Goal: Information Seeking & Learning: Find specific fact

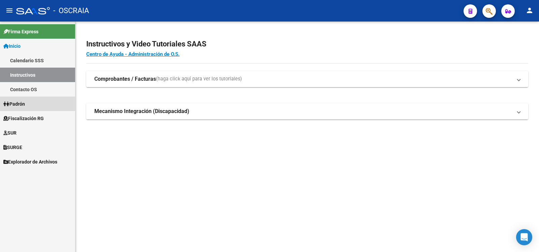
click at [36, 106] on link "Padrón" at bounding box center [37, 104] width 75 height 14
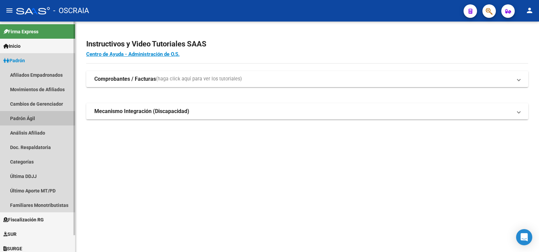
click at [41, 117] on link "Padrón Ágil" at bounding box center [37, 118] width 75 height 14
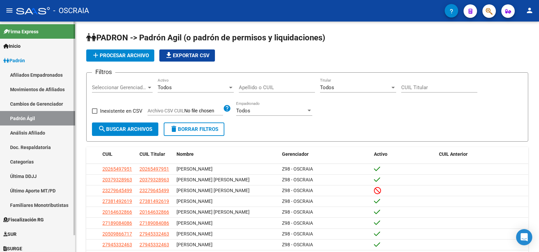
click at [36, 103] on link "Cambios de Gerenciador" at bounding box center [37, 104] width 75 height 14
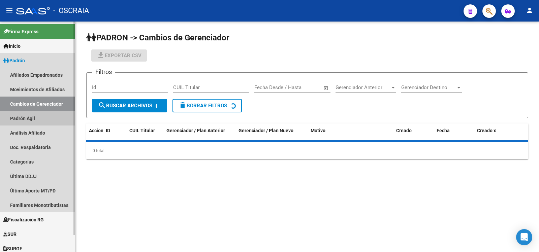
click at [36, 115] on link "Padrón Ágil" at bounding box center [37, 118] width 75 height 14
drag, startPoint x: 36, startPoint y: 115, endPoint x: 36, endPoint y: 127, distance: 11.5
click at [36, 115] on link "Padrón Ágil" at bounding box center [37, 118] width 75 height 14
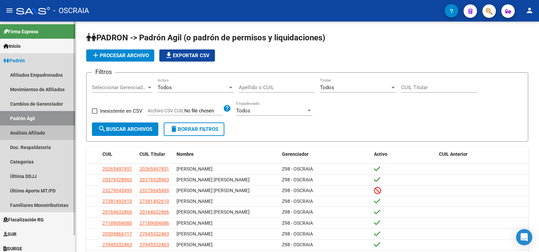
click at [36, 128] on link "Análisis Afiliado" at bounding box center [37, 133] width 75 height 14
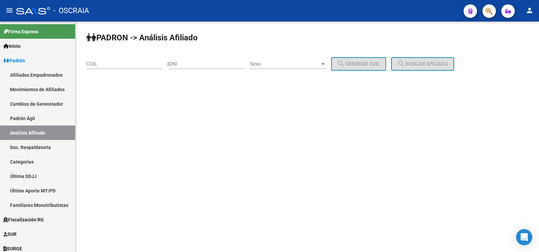
click at [109, 66] on input "CUIL" at bounding box center [124, 64] width 76 height 6
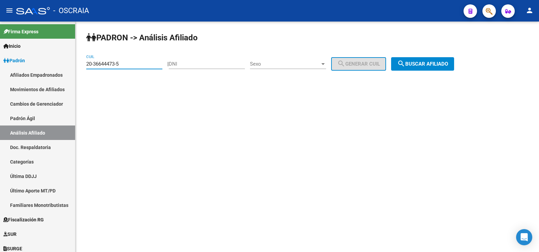
type input "20-36644473-5"
click at [405, 65] on mat-icon "search" at bounding box center [401, 64] width 8 height 8
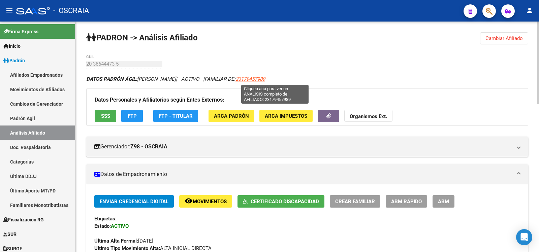
click at [265, 77] on span "23179457989" at bounding box center [250, 79] width 30 height 6
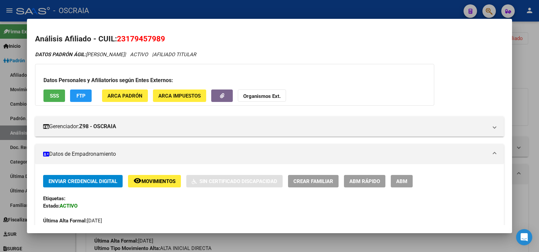
drag, startPoint x: 212, startPoint y: 30, endPoint x: 193, endPoint y: 37, distance: 19.7
click at [212, 30] on mat-dialog-content "Análisis Afiliado - CUIL: 23179457989 DATOS PADRÓN ÁGIL: [PERSON_NAME] | ACTIVO…" at bounding box center [269, 126] width 485 height 198
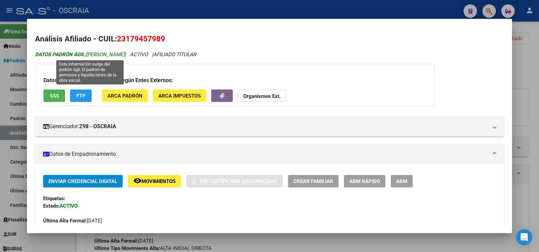
click at [125, 54] on span "DATOS [PERSON_NAME]: [PERSON_NAME]" at bounding box center [80, 55] width 90 height 6
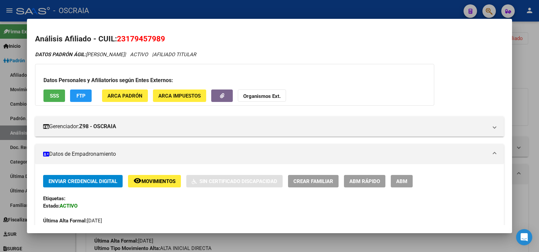
click at [131, 37] on span "23179457989" at bounding box center [141, 38] width 48 height 9
copy span "23179457989"
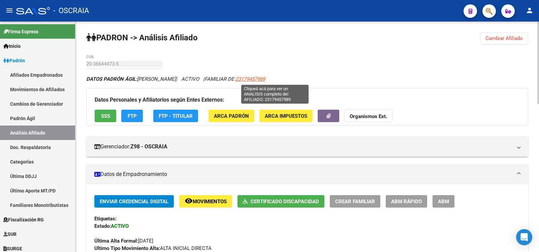
click at [265, 79] on span "23179457989" at bounding box center [250, 79] width 30 height 6
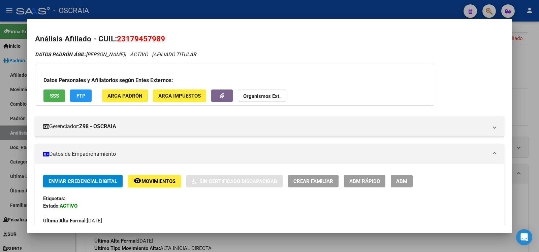
scroll to position [419, 0]
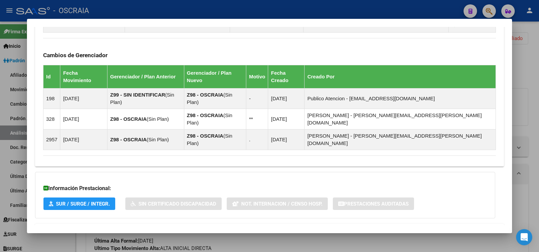
click at [155, 224] on mat-expansion-panel-header "Aportes y Contribuciones del Afiliado: 23179457989" at bounding box center [269, 232] width 469 height 16
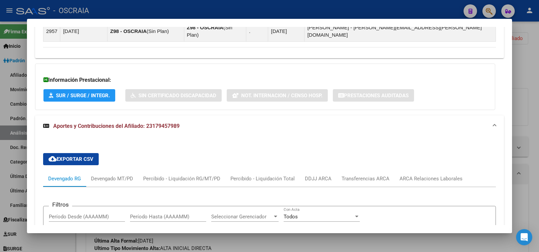
scroll to position [640, 0]
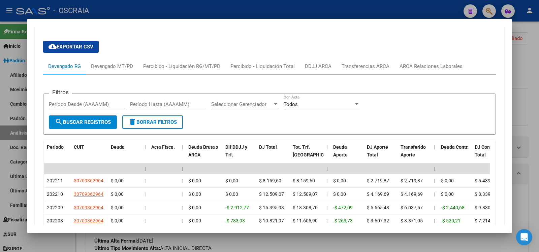
click at [18, 109] on div at bounding box center [269, 126] width 539 height 252
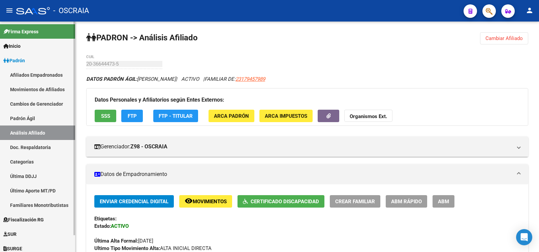
click at [25, 120] on link "Padrón Ágil" at bounding box center [37, 118] width 75 height 14
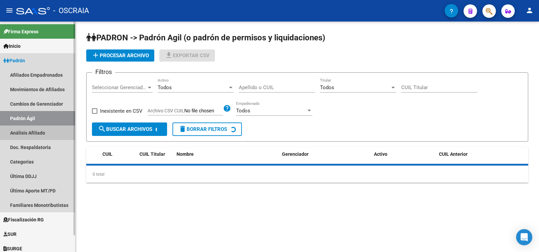
click at [28, 135] on link "Análisis Afiliado" at bounding box center [37, 133] width 75 height 14
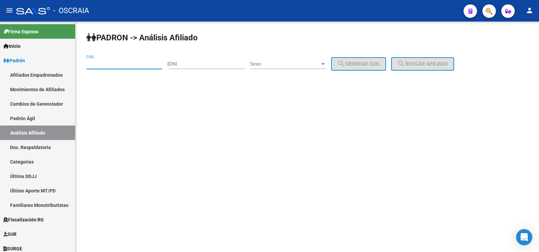
click at [111, 67] on input "CUIL" at bounding box center [124, 64] width 76 height 6
type input "20-95707345-0"
click at [431, 67] on button "search Buscar afiliado" at bounding box center [422, 63] width 63 height 13
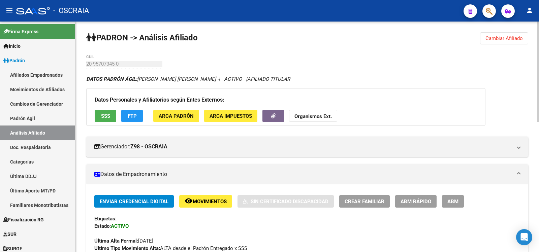
scroll to position [298, 0]
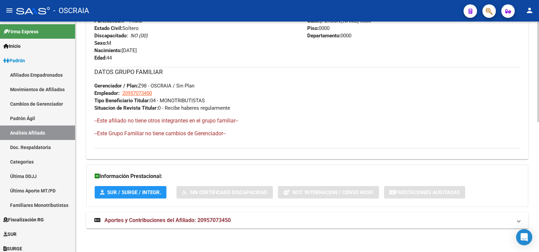
click at [225, 230] on div "DATOS PADRÓN ÁGIL: [PERSON_NAME] [PERSON_NAME] - | ACTIVO | AFILIADO TITULAR Da…" at bounding box center [307, 6] width 442 height 459
click at [227, 220] on span "Aportes y Contribuciones del Afiliado: 20957073450" at bounding box center [167, 220] width 126 height 6
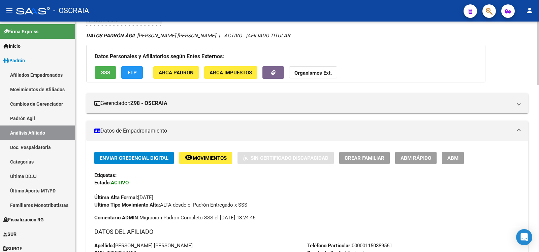
scroll to position [0, 0]
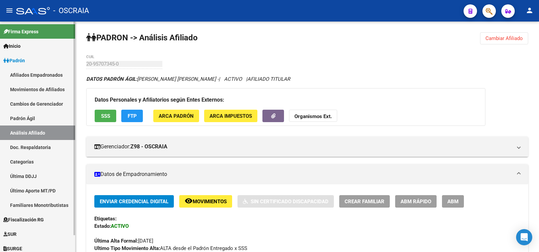
click at [53, 119] on link "Padrón Ágil" at bounding box center [37, 118] width 75 height 14
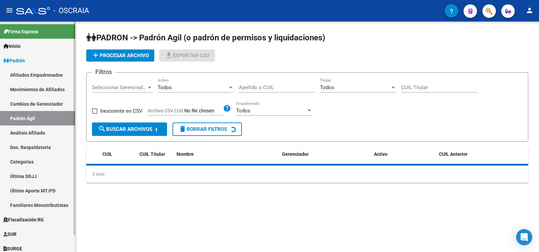
click at [47, 131] on link "Análisis Afiliado" at bounding box center [37, 133] width 75 height 14
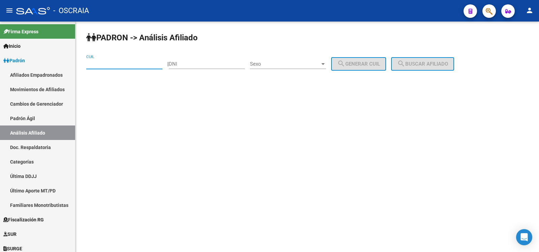
click at [119, 64] on input "CUIL" at bounding box center [124, 64] width 76 height 6
drag, startPoint x: 123, startPoint y: 63, endPoint x: 46, endPoint y: 62, distance: 77.1
click at [46, 62] on mat-sidenav-container "Firma Express Inicio Calendario SSS Instructivos Contacto OS Padrón Afiliados E…" at bounding box center [269, 137] width 539 height 231
type input "23-16369650-9"
click at [442, 58] on button "search Buscar afiliado" at bounding box center [422, 63] width 63 height 13
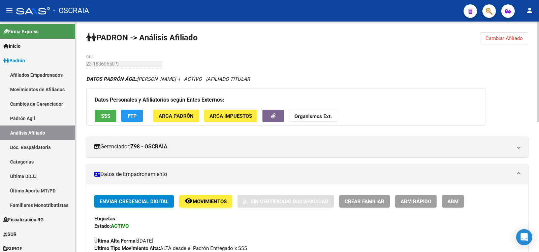
scroll to position [298, 0]
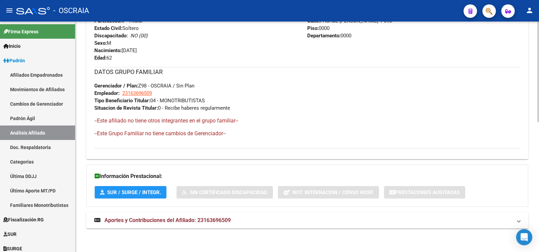
click at [199, 225] on mat-expansion-panel-header "Aportes y Contribuciones del Afiliado: 23163696509" at bounding box center [307, 221] width 442 height 16
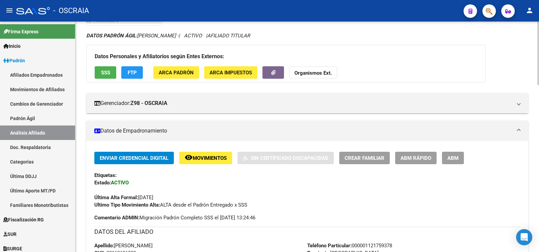
scroll to position [0, 0]
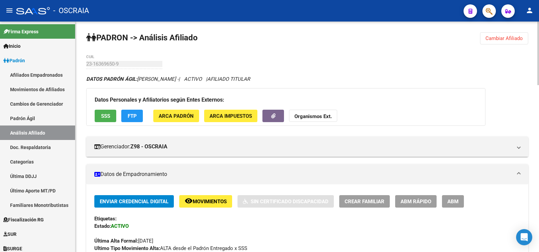
click at [108, 61] on div "23-16369650-9 CUIL" at bounding box center [124, 62] width 76 height 14
copy input
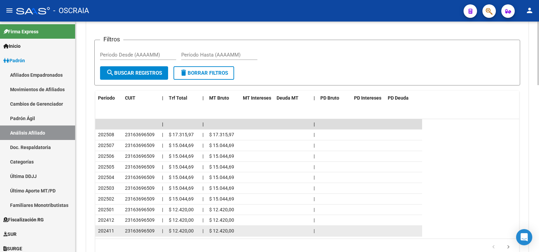
scroll to position [605, 0]
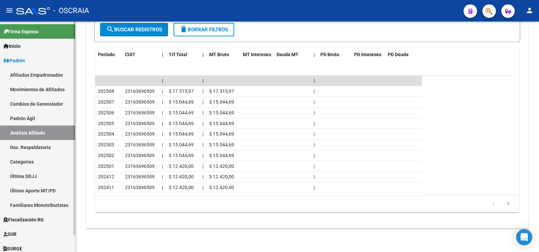
click at [32, 117] on link "Padrón Ágil" at bounding box center [37, 118] width 75 height 14
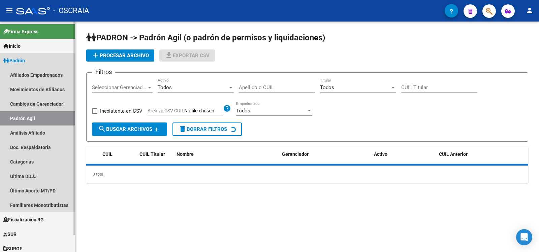
click at [35, 128] on link "Análisis Afiliado" at bounding box center [37, 133] width 75 height 14
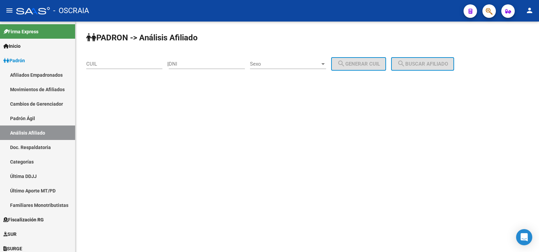
click at [114, 64] on input "CUIL" at bounding box center [124, 64] width 76 height 6
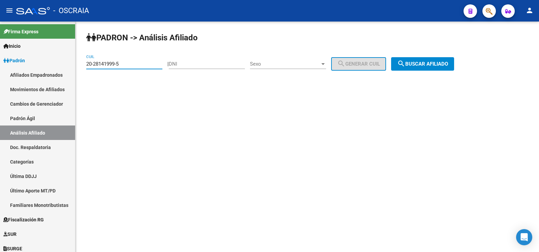
type input "20-28141999-5"
click at [420, 62] on span "search Buscar afiliado" at bounding box center [422, 64] width 51 height 6
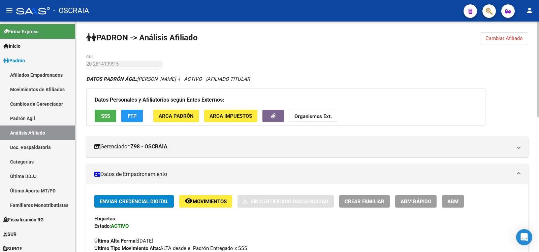
scroll to position [323, 0]
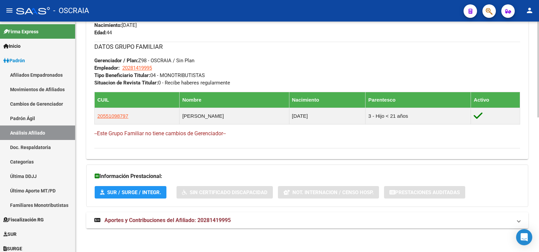
click at [237, 214] on mat-expansion-panel-header "Aportes y Contribuciones del Afiliado: 20281419995" at bounding box center [307, 221] width 442 height 16
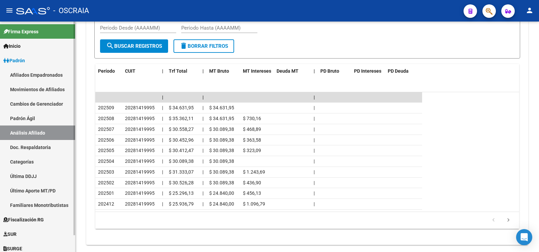
click at [62, 117] on link "Padrón Ágil" at bounding box center [37, 118] width 75 height 14
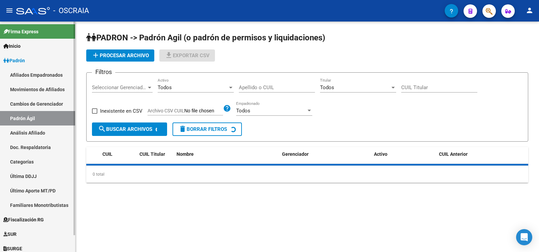
click at [64, 128] on link "Análisis Afiliado" at bounding box center [37, 133] width 75 height 14
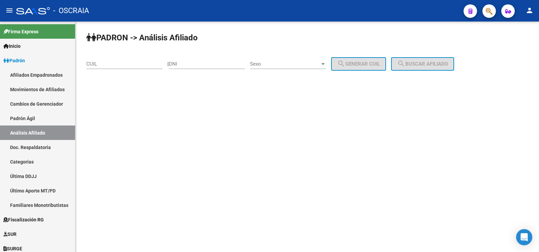
click at [204, 64] on input "DNI" at bounding box center [207, 64] width 76 height 6
type input "23041669"
click at [310, 65] on span "Sexo" at bounding box center [285, 64] width 70 height 6
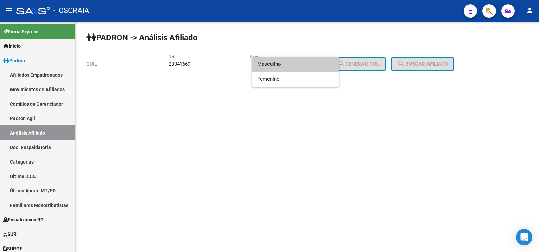
click at [309, 65] on span "Masculino" at bounding box center [295, 64] width 76 height 15
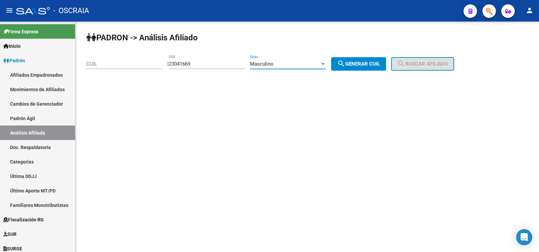
click at [305, 65] on div "Masculino" at bounding box center [285, 64] width 70 height 6
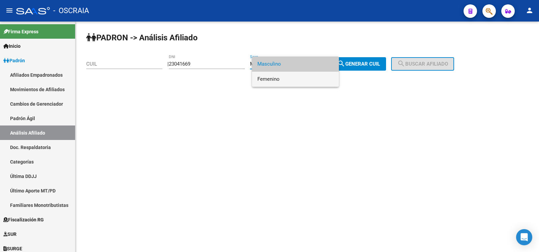
click at [312, 77] on span "Femenino" at bounding box center [295, 79] width 76 height 15
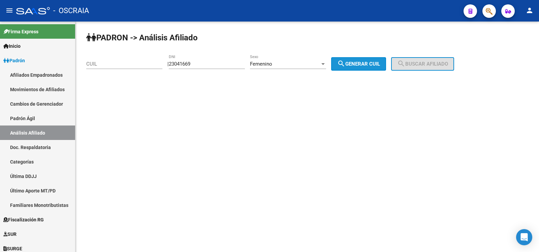
click at [361, 64] on span "search Generar CUIL" at bounding box center [358, 64] width 43 height 6
type input "27-23041669-4"
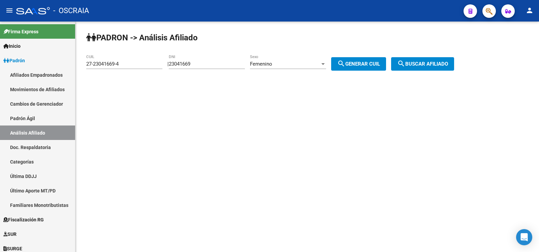
click at [423, 68] on button "search Buscar afiliado" at bounding box center [422, 63] width 63 height 13
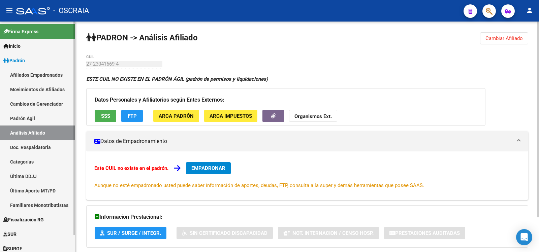
click at [51, 117] on link "Padrón Ágil" at bounding box center [37, 118] width 75 height 14
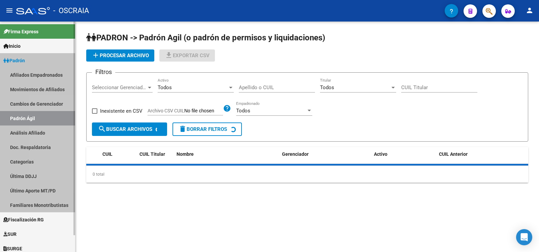
click at [51, 125] on link "Padrón Ágil" at bounding box center [37, 118] width 75 height 14
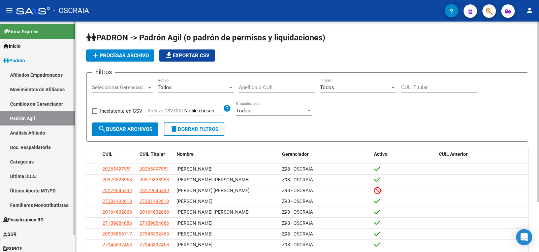
click at [53, 137] on link "Análisis Afiliado" at bounding box center [37, 133] width 75 height 14
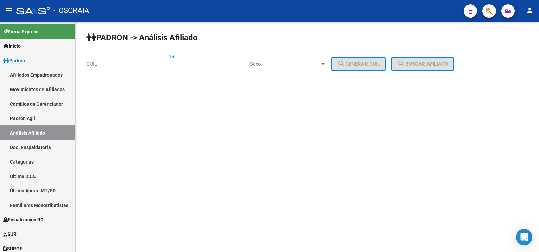
click at [182, 63] on input "DNI" at bounding box center [207, 64] width 76 height 6
type input "23041669"
click at [318, 61] on span "Sexo" at bounding box center [285, 64] width 70 height 6
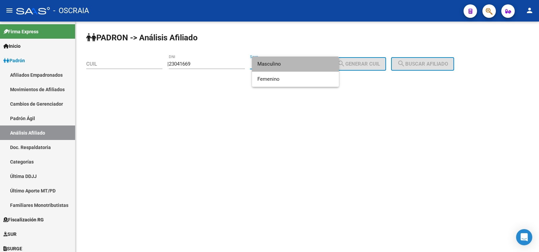
click at [312, 68] on span "Masculino" at bounding box center [295, 64] width 76 height 15
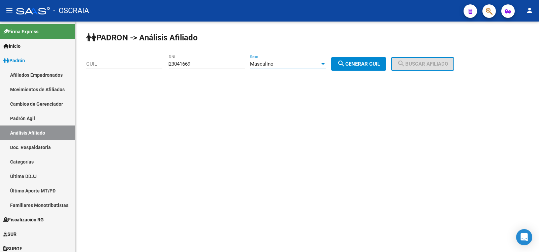
click at [372, 67] on span "search Generar CUIL" at bounding box center [358, 64] width 43 height 6
type input "23-23041669-9"
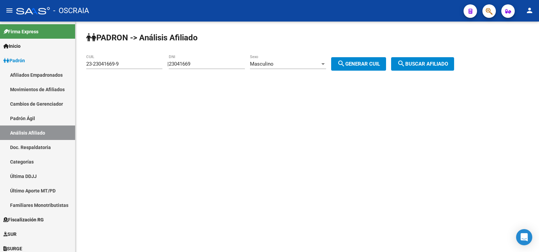
click at [412, 69] on button "search Buscar afiliado" at bounding box center [422, 63] width 63 height 13
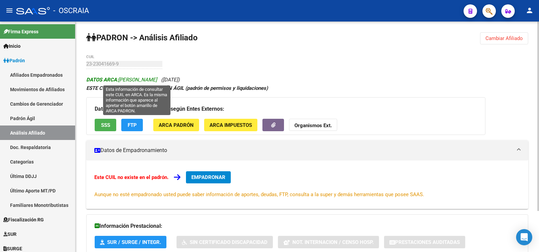
drag, startPoint x: 186, startPoint y: 79, endPoint x: 120, endPoint y: 76, distance: 66.1
click at [120, 77] on span "DATOS ARCA: [PERSON_NAME]" at bounding box center [121, 80] width 71 height 6
copy span "[PERSON_NAME]"
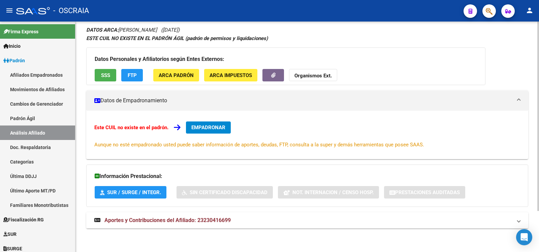
click at [232, 217] on mat-panel-title "Aportes y Contribuciones del Afiliado: 23230416699" at bounding box center [303, 220] width 418 height 7
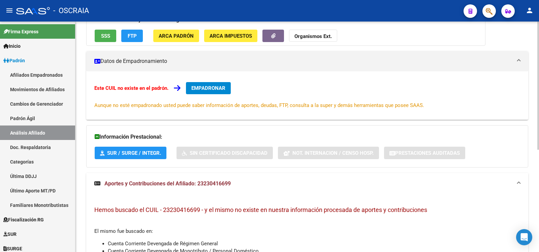
scroll to position [184, 0]
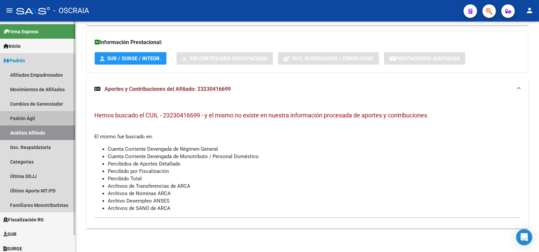
click at [25, 119] on link "Padrón Ágil" at bounding box center [37, 118] width 75 height 14
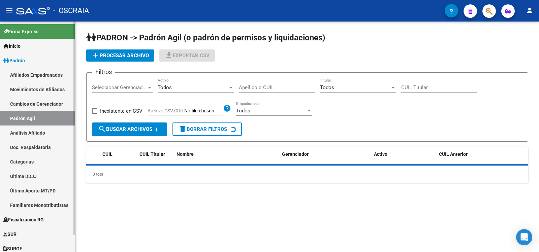
click at [26, 137] on link "Análisis Afiliado" at bounding box center [37, 133] width 75 height 14
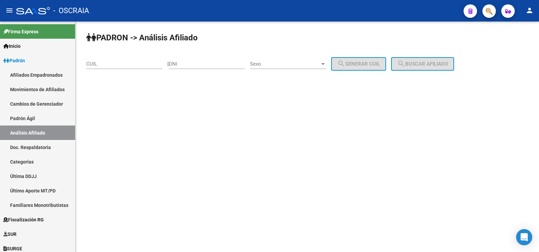
click at [102, 68] on div "CUIL" at bounding box center [124, 62] width 76 height 14
click at [102, 65] on input "CUIL" at bounding box center [124, 64] width 76 height 6
type input "23-38192065-4"
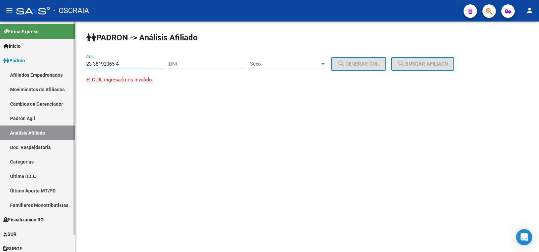
drag, startPoint x: 131, startPoint y: 68, endPoint x: 44, endPoint y: 47, distance: 89.7
click at [39, 47] on mat-sidenav-container "Firma Express Inicio Calendario SSS Instructivos Contacto OS Padrón Afiliados E…" at bounding box center [269, 137] width 539 height 231
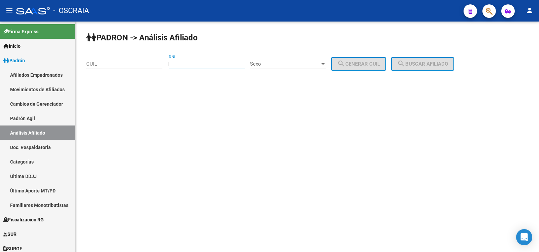
click at [187, 64] on input "DNI" at bounding box center [207, 64] width 76 height 6
type input "38997065"
drag, startPoint x: 287, startPoint y: 50, endPoint x: 285, endPoint y: 62, distance: 11.9
click at [286, 54] on div "PADRON -> Análisis Afiliado CUIL | 38997065 DNI Sexo Sexo search Generar CUIL s…" at bounding box center [306, 57] width 463 height 71
click at [285, 62] on span "Sexo" at bounding box center [285, 64] width 70 height 6
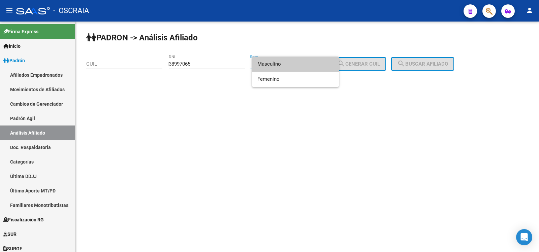
click at [287, 66] on span "Masculino" at bounding box center [295, 64] width 76 height 15
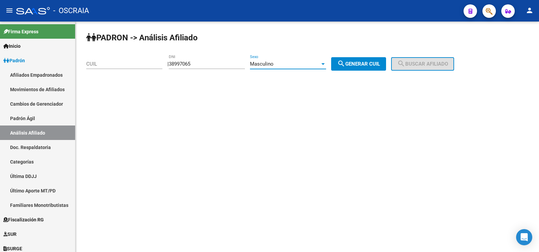
click at [288, 67] on div "Masculino" at bounding box center [285, 64] width 70 height 6
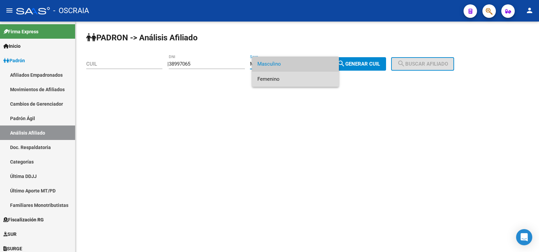
click at [290, 73] on span "Femenino" at bounding box center [295, 79] width 76 height 15
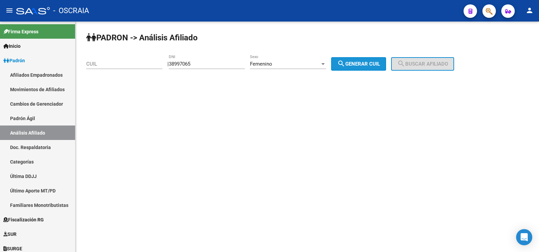
click at [377, 66] on span "search Generar CUIL" at bounding box center [358, 64] width 43 height 6
type input "23-38997065-4"
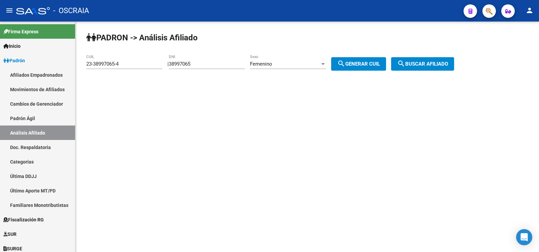
click at [415, 64] on span "search Buscar afiliado" at bounding box center [422, 64] width 51 height 6
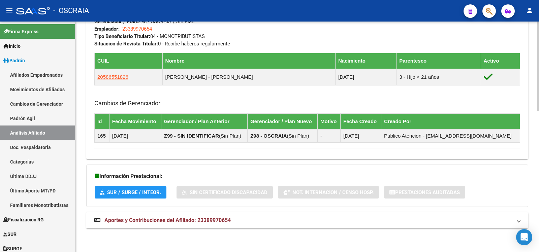
click at [215, 216] on mat-expansion-panel-header "Aportes y Contribuciones del Afiliado: 23389970654" at bounding box center [307, 221] width 442 height 16
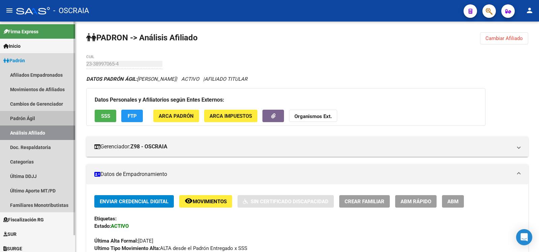
click at [44, 121] on link "Padrón Ágil" at bounding box center [37, 118] width 75 height 14
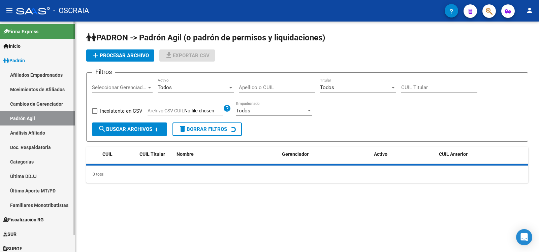
click at [47, 131] on link "Análisis Afiliado" at bounding box center [37, 133] width 75 height 14
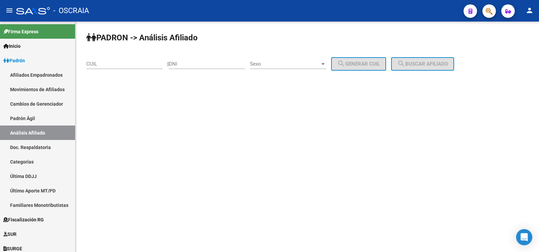
click at [180, 66] on input "DNI" at bounding box center [207, 64] width 76 height 6
type input "94712919"
click at [270, 58] on div "Sexo Sexo" at bounding box center [288, 62] width 76 height 14
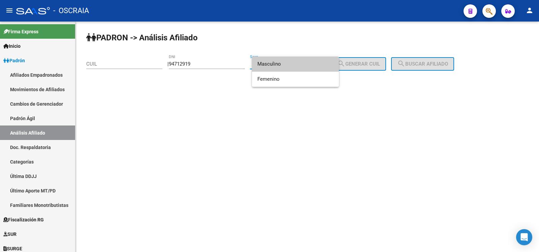
click at [270, 63] on span "Masculino" at bounding box center [295, 64] width 76 height 15
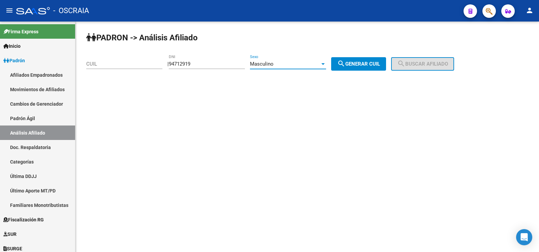
click at [378, 64] on span "search Generar CUIL" at bounding box center [358, 64] width 43 height 6
type input "20-94712919-9"
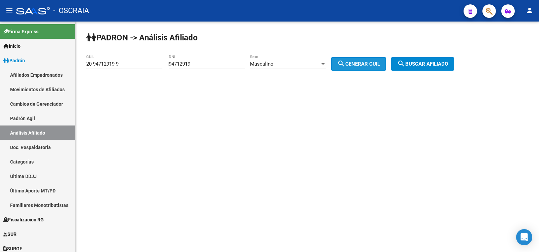
click at [429, 64] on span "search Buscar afiliado" at bounding box center [422, 64] width 51 height 6
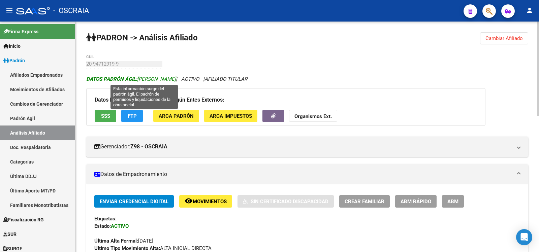
drag, startPoint x: 201, startPoint y: 78, endPoint x: 138, endPoint y: 79, distance: 63.3
click at [138, 79] on span "DATOS PADRÓN ÁGIL: [PERSON_NAME]" at bounding box center [131, 79] width 90 height 6
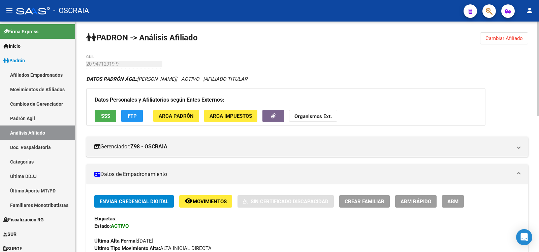
copy span "[PERSON_NAME]"
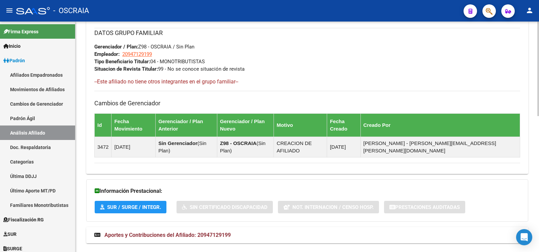
drag, startPoint x: 237, startPoint y: 221, endPoint x: 240, endPoint y: 212, distance: 9.1
click at [237, 232] on mat-panel-title "Aportes y Contribuciones del Afiliado: 20947129199" at bounding box center [303, 235] width 418 height 7
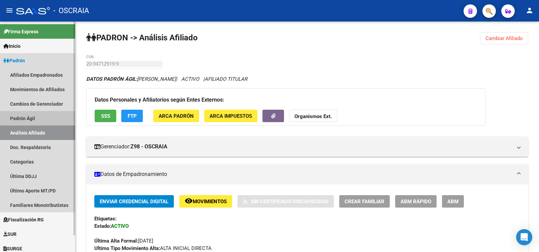
drag, startPoint x: 46, startPoint y: 118, endPoint x: 44, endPoint y: 126, distance: 7.7
click at [46, 118] on link "Padrón Ágil" at bounding box center [37, 118] width 75 height 14
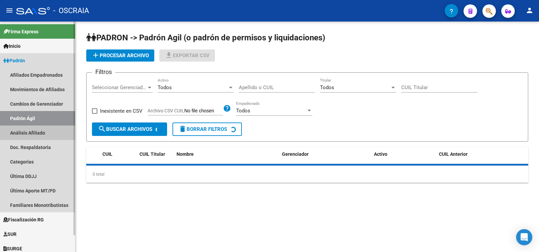
click at [44, 126] on link "Análisis Afiliado" at bounding box center [37, 133] width 75 height 14
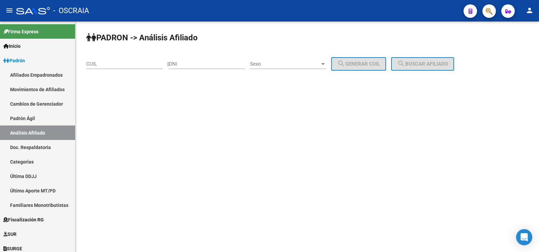
click at [130, 60] on div "CUIL" at bounding box center [124, 62] width 76 height 14
click at [130, 64] on input "CUIL" at bounding box center [124, 64] width 76 height 6
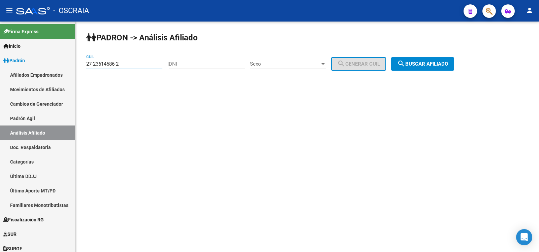
type input "27-23614586-2"
click at [439, 61] on span "search Buscar afiliado" at bounding box center [422, 64] width 51 height 6
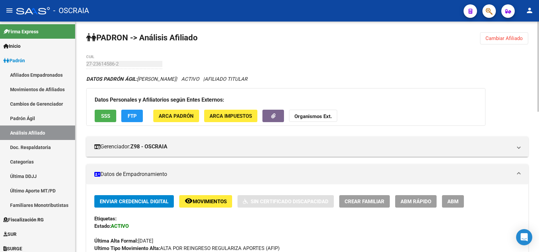
scroll to position [359, 0]
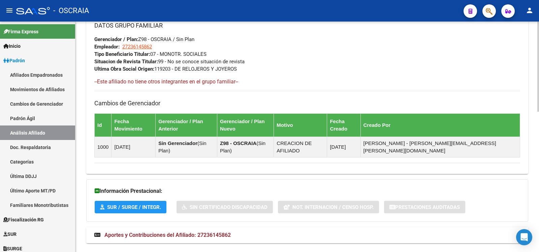
click at [219, 232] on span "Aportes y Contribuciones del Afiliado: 27236145862" at bounding box center [167, 235] width 126 height 6
click at [224, 232] on span "Aportes y Contribuciones del Afiliado: 27236145862" at bounding box center [167, 235] width 126 height 6
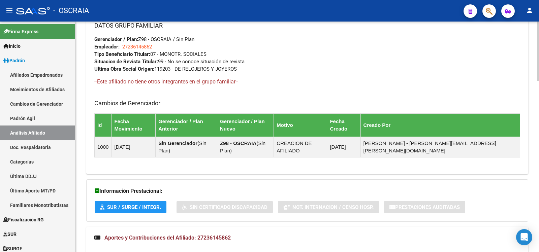
scroll to position [537, 0]
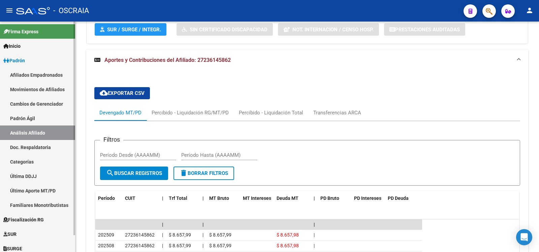
click at [20, 121] on link "Padrón Ágil" at bounding box center [37, 118] width 75 height 14
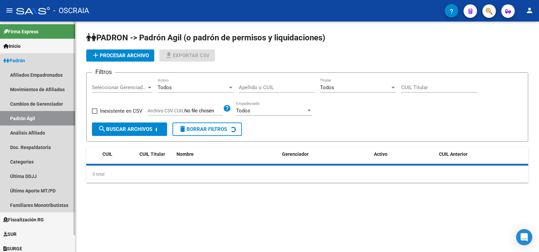
click at [22, 126] on link "Análisis Afiliado" at bounding box center [37, 133] width 75 height 14
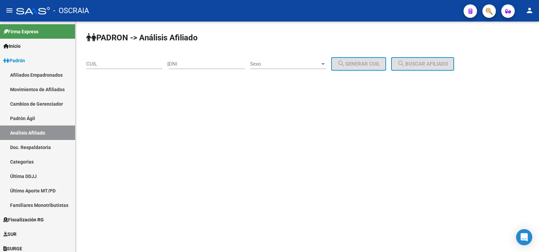
click at [181, 63] on input "DNI" at bounding box center [207, 64] width 76 height 6
type input "5"
click at [138, 61] on input "CUIL" at bounding box center [124, 64] width 76 height 6
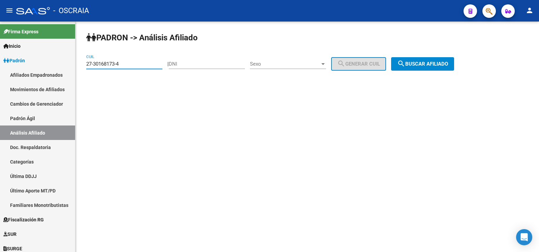
type input "27-30168173-4"
click at [423, 73] on div "PADRON -> Análisis Afiliado 27-30168173-4 CUIL | DNI Sexo Sexo search Generar C…" at bounding box center [306, 57] width 463 height 71
click at [424, 68] on button "search Buscar afiliado" at bounding box center [422, 63] width 63 height 13
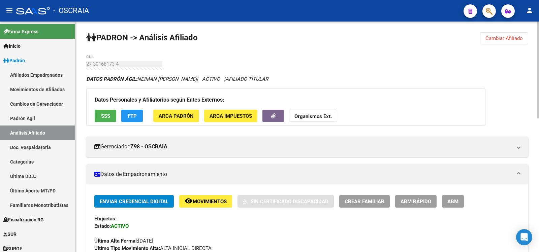
scroll to position [318, 0]
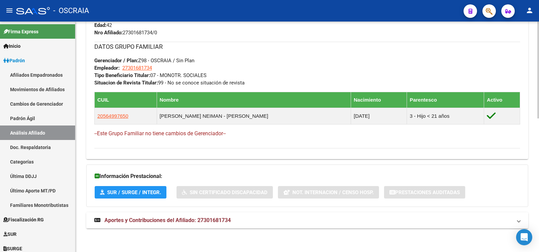
click at [238, 222] on mat-panel-title "Aportes y Contribuciones del Afiliado: 27301681734" at bounding box center [303, 220] width 418 height 7
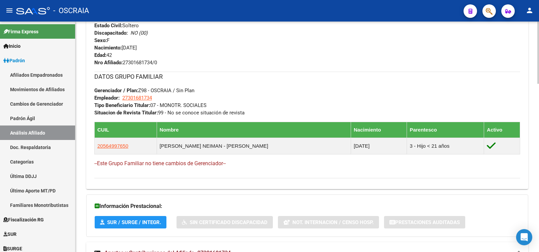
scroll to position [0, 0]
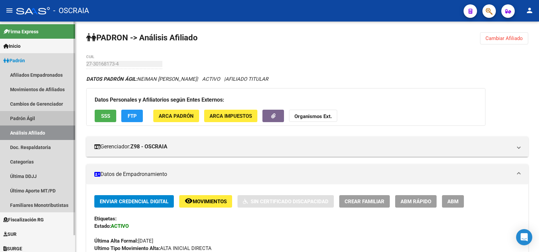
click at [59, 118] on link "Padrón Ágil" at bounding box center [37, 118] width 75 height 14
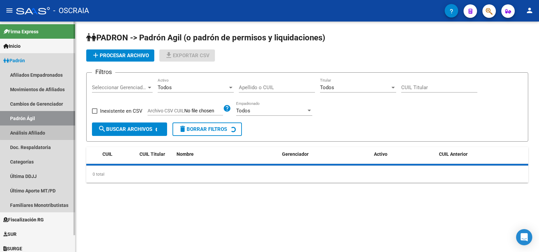
click at [56, 131] on link "Análisis Afiliado" at bounding box center [37, 133] width 75 height 14
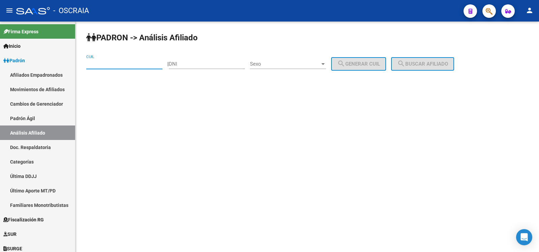
click at [142, 64] on input "CUIL" at bounding box center [124, 64] width 76 height 6
paste input "20-21080842-7"
type input "20-21080842-7"
click at [448, 63] on span "search Buscar afiliado" at bounding box center [422, 64] width 51 height 6
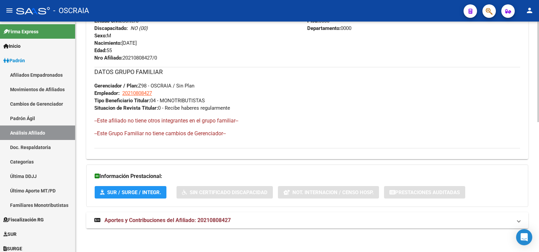
click at [273, 221] on mat-panel-title "Aportes y Contribuciones del Afiliado: 20210808427" at bounding box center [303, 220] width 418 height 7
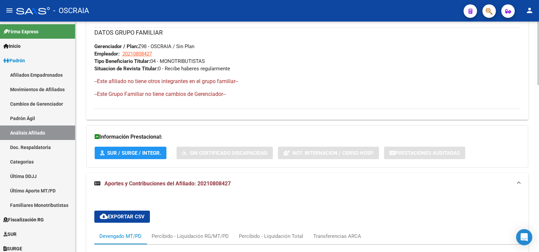
scroll to position [605, 0]
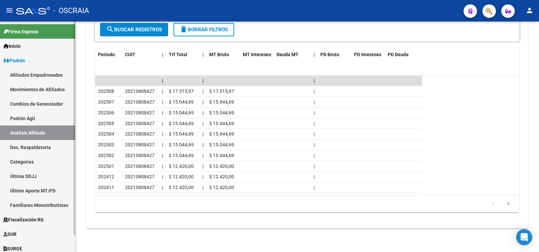
click at [40, 117] on link "Padrón Ágil" at bounding box center [37, 118] width 75 height 14
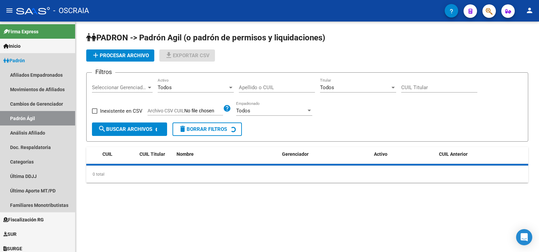
drag, startPoint x: 47, startPoint y: 132, endPoint x: 111, endPoint y: 85, distance: 79.8
click at [47, 132] on link "Análisis Afiliado" at bounding box center [37, 133] width 75 height 14
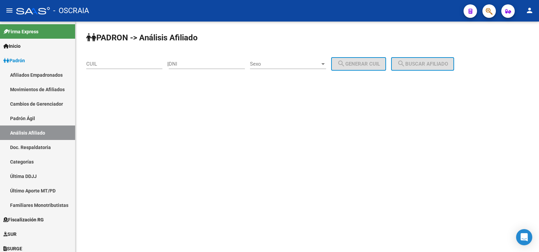
click at [143, 66] on input "CUIL" at bounding box center [124, 64] width 76 height 6
paste input "23-25904113-9"
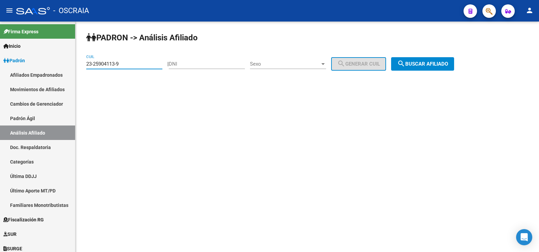
type input "23-25904113-9"
click at [405, 64] on mat-icon "search" at bounding box center [401, 64] width 8 height 8
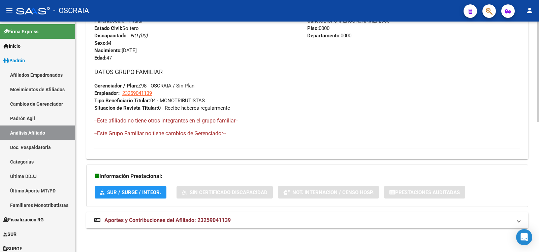
click at [221, 218] on span "Aportes y Contribuciones del Afiliado: 23259041139" at bounding box center [167, 220] width 126 height 6
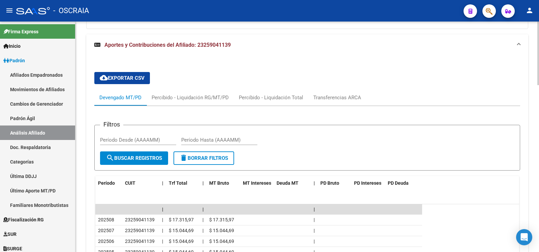
scroll to position [588, 0]
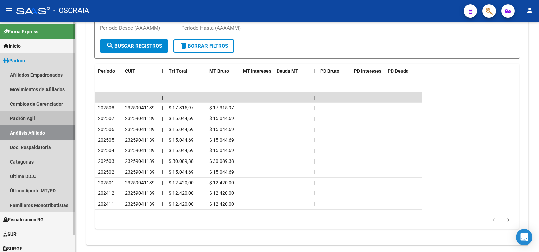
click at [27, 119] on link "Padrón Ágil" at bounding box center [37, 118] width 75 height 14
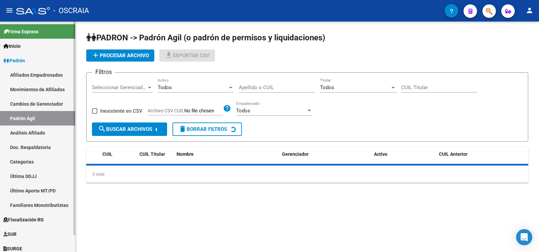
click at [29, 127] on link "Análisis Afiliado" at bounding box center [37, 133] width 75 height 14
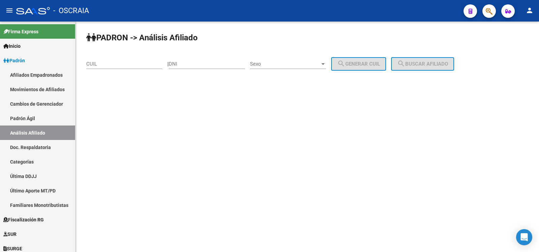
click at [117, 66] on input "CUIL" at bounding box center [124, 64] width 76 height 6
click at [218, 64] on input "DNI" at bounding box center [207, 64] width 76 height 6
drag, startPoint x: 196, startPoint y: 59, endPoint x: 197, endPoint y: 63, distance: 4.1
click at [197, 59] on div "DNI" at bounding box center [207, 62] width 76 height 14
click at [197, 63] on input "DNI" at bounding box center [207, 64] width 76 height 6
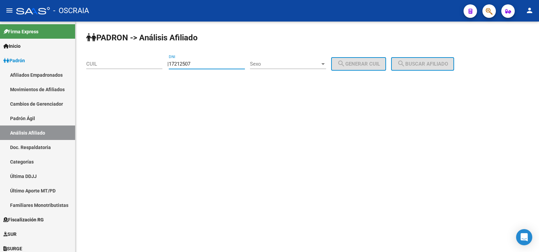
type input "17212507"
click at [272, 64] on span "Sexo" at bounding box center [285, 64] width 70 height 6
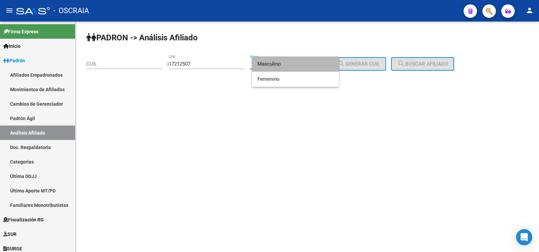
click at [280, 65] on span "Masculino" at bounding box center [295, 64] width 76 height 15
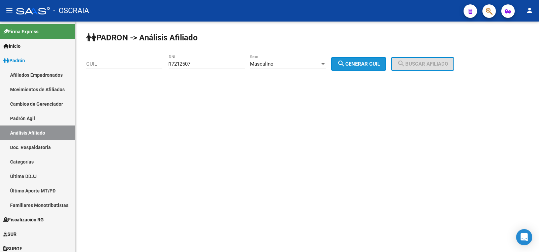
click at [377, 66] on span "search Generar CUIL" at bounding box center [358, 64] width 43 height 6
type input "20-17212507-8"
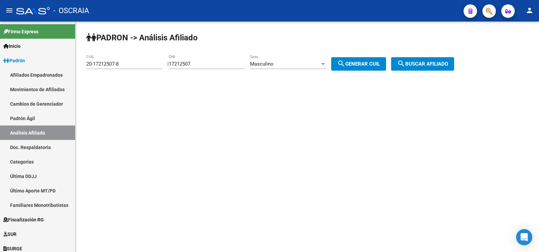
click at [419, 65] on span "search Buscar afiliado" at bounding box center [422, 64] width 51 height 6
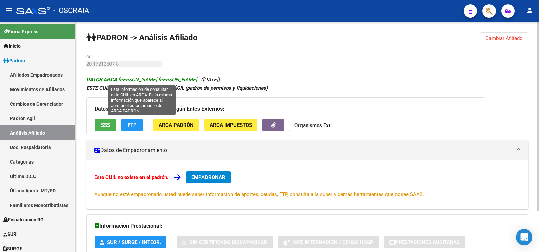
drag, startPoint x: 198, startPoint y: 80, endPoint x: 120, endPoint y: 81, distance: 77.8
click at [120, 81] on icon "DATOS ARCA: [PERSON_NAME] [PERSON_NAME] ([DATE])" at bounding box center [152, 80] width 133 height 6
copy span "[PERSON_NAME] [PERSON_NAME]"
drag, startPoint x: 195, startPoint y: 79, endPoint x: 120, endPoint y: 80, distance: 75.1
click at [120, 80] on span "DATOS ARCA: [PERSON_NAME] [PERSON_NAME]" at bounding box center [141, 80] width 111 height 6
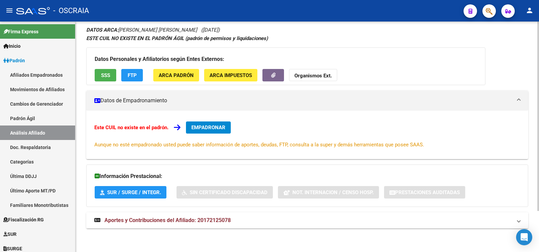
click at [202, 223] on span "Aportes y Contribuciones del Afiliado: 20172125078" at bounding box center [167, 220] width 126 height 6
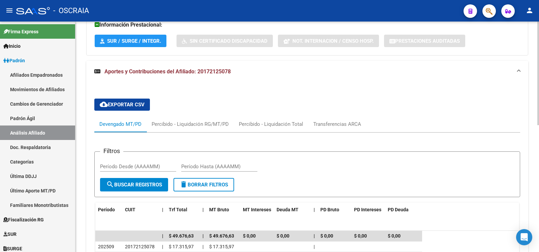
scroll to position [282, 0]
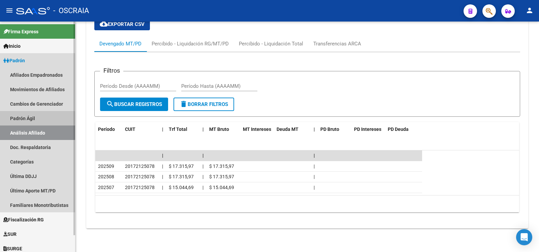
click at [28, 123] on link "Padrón Ágil" at bounding box center [37, 118] width 75 height 14
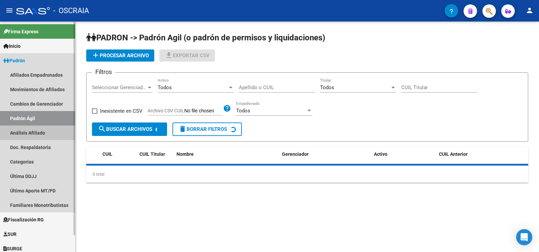
click at [35, 135] on link "Análisis Afiliado" at bounding box center [37, 133] width 75 height 14
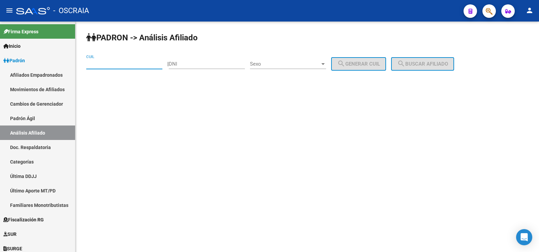
click at [149, 64] on input "CUIL" at bounding box center [124, 64] width 76 height 6
type input "20-30779222-3"
click at [436, 66] on span "search Buscar afiliado" at bounding box center [422, 64] width 51 height 6
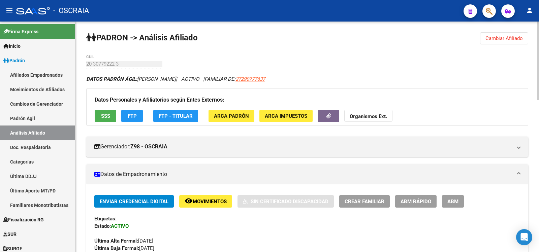
click at [265, 77] on span "27290777637" at bounding box center [250, 79] width 30 height 6
type textarea "27290777637"
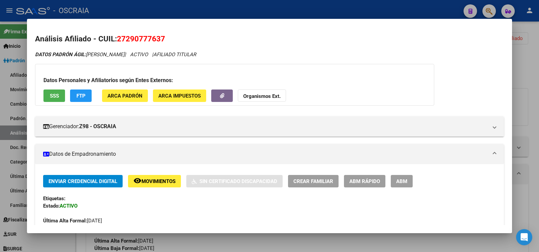
click at [146, 40] on span "27290777637" at bounding box center [141, 38] width 48 height 9
copy h2 "Análisis Afiliado - CUIL: 27290777637"
click at [310, 68] on div "Datos Personales y Afiliatorios según Entes Externos: SSS FTP ARCA Padrón ARCA …" at bounding box center [234, 85] width 399 height 42
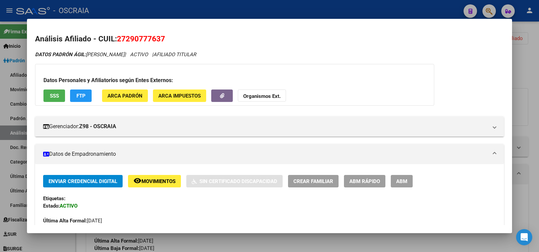
scroll to position [431, 0]
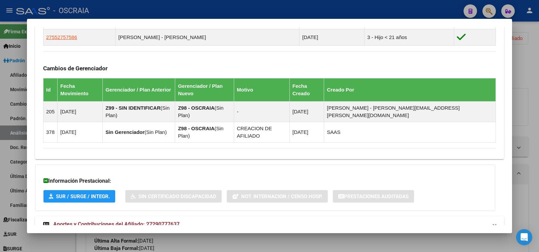
click at [219, 221] on mat-panel-title "Aportes y Contribuciones del Afiliado: 27290777637" at bounding box center [265, 225] width 445 height 8
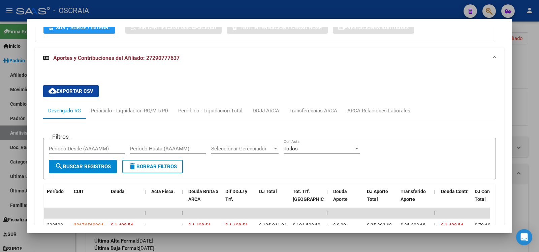
scroll to position [765, 0]
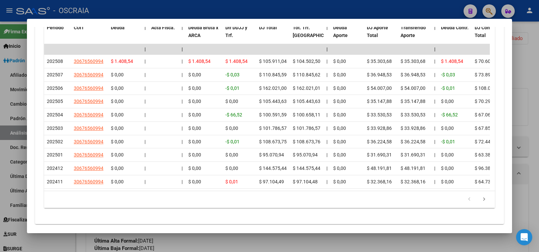
click at [21, 107] on div at bounding box center [269, 126] width 539 height 252
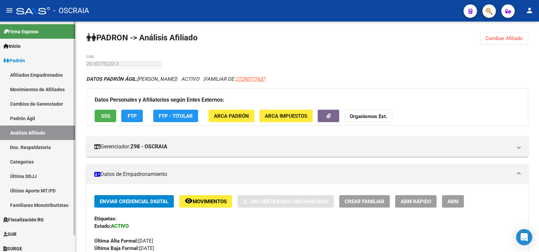
click at [23, 120] on link "Padrón Ágil" at bounding box center [37, 118] width 75 height 14
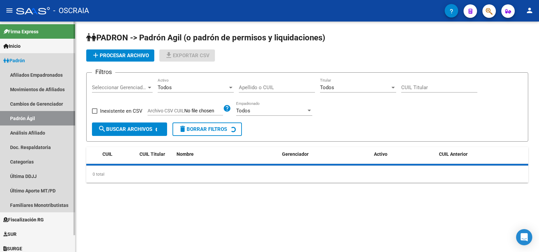
click at [31, 129] on link "Análisis Afiliado" at bounding box center [37, 133] width 75 height 14
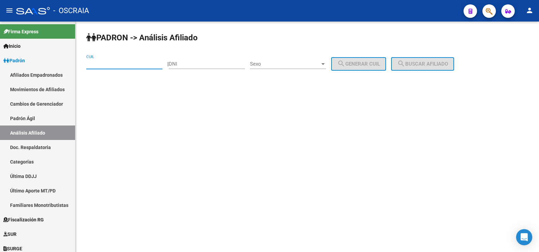
click at [151, 63] on input "CUIL" at bounding box center [124, 64] width 76 height 6
click at [203, 62] on input "DNI" at bounding box center [207, 64] width 76 height 6
type input "3"
type input "16041990"
click at [290, 60] on div "Sexo Sexo" at bounding box center [288, 62] width 76 height 14
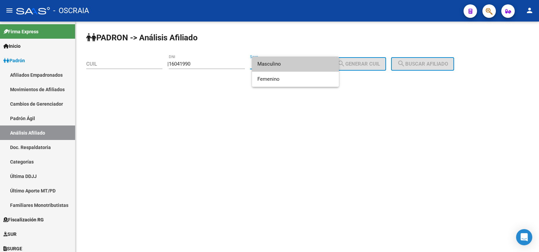
drag, startPoint x: 290, startPoint y: 60, endPoint x: 324, endPoint y: 65, distance: 34.4
click at [295, 66] on span "Masculino" at bounding box center [295, 64] width 76 height 15
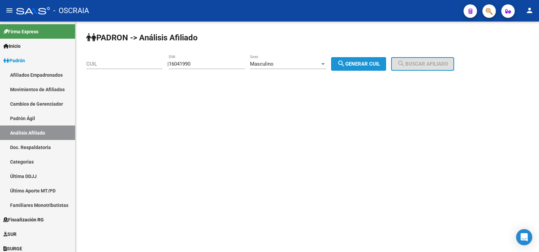
click at [360, 63] on span "search Generar CUIL" at bounding box center [358, 64] width 43 height 6
type input "20-16041990-4"
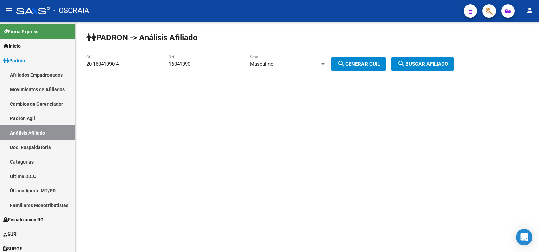
click at [431, 64] on span "search Buscar afiliado" at bounding box center [422, 64] width 51 height 6
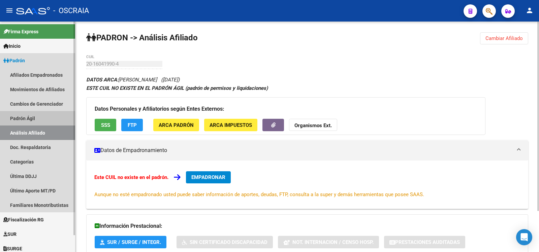
click at [63, 118] on link "Padrón Ágil" at bounding box center [37, 118] width 75 height 14
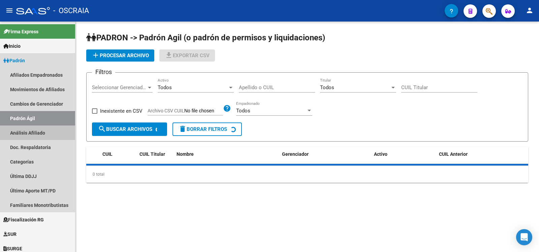
drag, startPoint x: 63, startPoint y: 128, endPoint x: 95, endPoint y: 120, distance: 32.9
click at [63, 129] on link "Análisis Afiliado" at bounding box center [37, 133] width 75 height 14
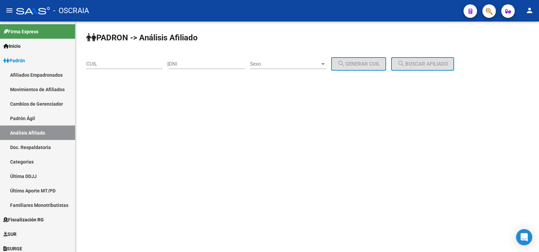
click at [194, 64] on input "DNI" at bounding box center [207, 64] width 76 height 6
click at [126, 64] on input "CUIL" at bounding box center [124, 64] width 76 height 6
click at [91, 62] on input "29-43000853-1" at bounding box center [124, 64] width 76 height 6
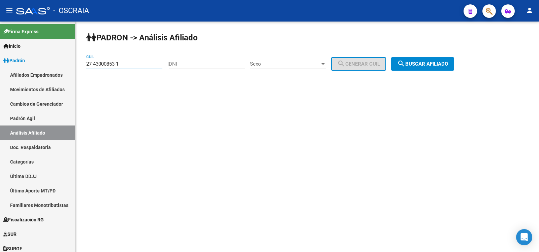
type input "27-43000853-1"
click at [433, 59] on button "search Buscar afiliado" at bounding box center [422, 63] width 63 height 13
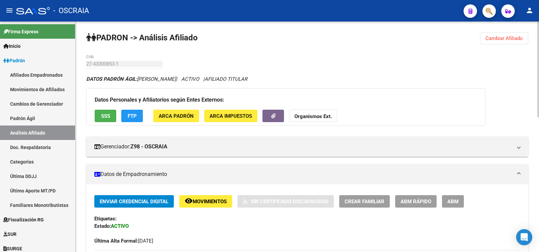
scroll to position [324, 0]
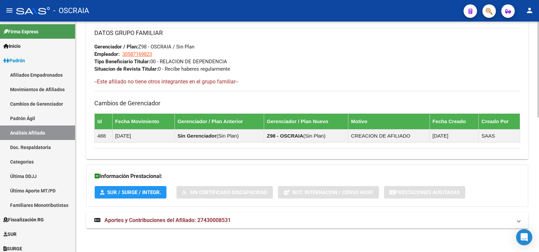
click at [196, 223] on span "Aportes y Contribuciones del Afiliado: 27430008531" at bounding box center [167, 220] width 126 height 6
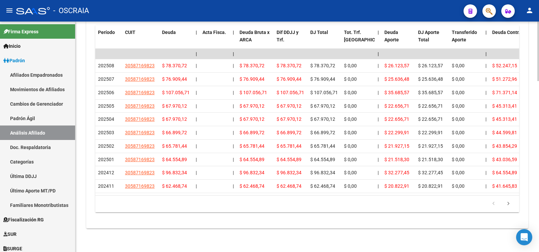
scroll to position [437, 0]
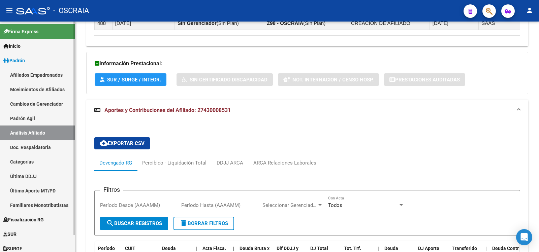
click at [31, 123] on link "Padrón Ágil" at bounding box center [37, 118] width 75 height 14
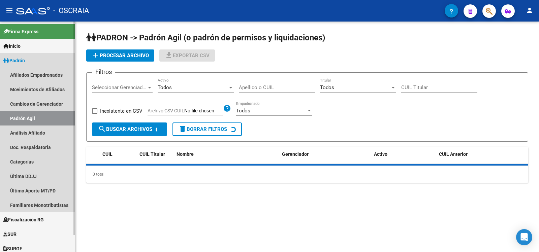
click at [37, 133] on link "Análisis Afiliado" at bounding box center [37, 133] width 75 height 14
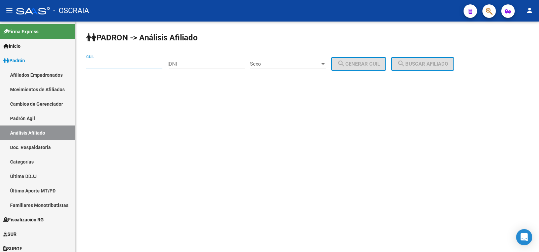
click at [121, 65] on input "CUIL" at bounding box center [124, 64] width 76 height 6
type input "27-26036489-3"
click at [448, 61] on span "search Buscar afiliado" at bounding box center [422, 64] width 51 height 6
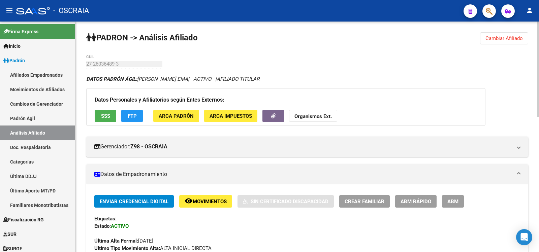
scroll to position [326, 0]
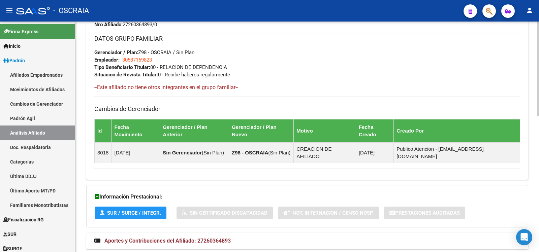
click at [206, 238] on span "Aportes y Contribuciones del Afiliado: 27260364893" at bounding box center [167, 241] width 126 height 6
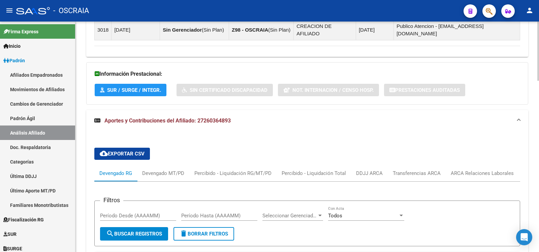
scroll to position [669, 0]
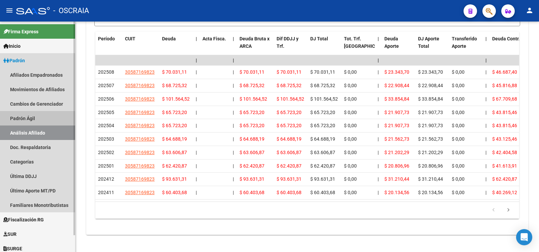
click at [44, 117] on link "Padrón Ágil" at bounding box center [37, 118] width 75 height 14
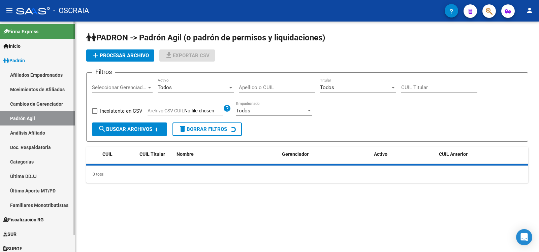
click at [46, 138] on link "Análisis Afiliado" at bounding box center [37, 133] width 75 height 14
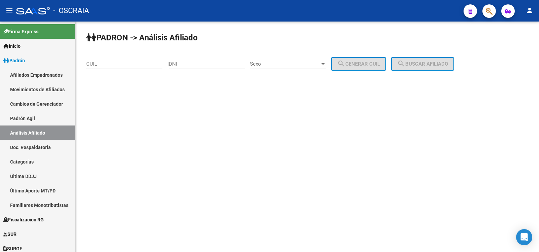
click at [121, 63] on input "CUIL" at bounding box center [124, 64] width 76 height 6
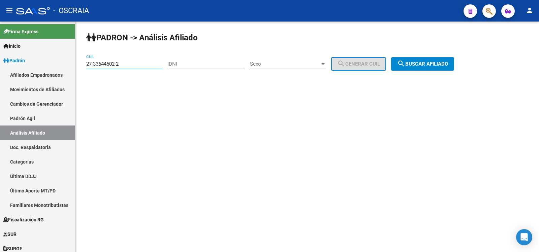
type input "27-33644502-2"
click at [414, 59] on button "search Buscar afiliado" at bounding box center [422, 63] width 63 height 13
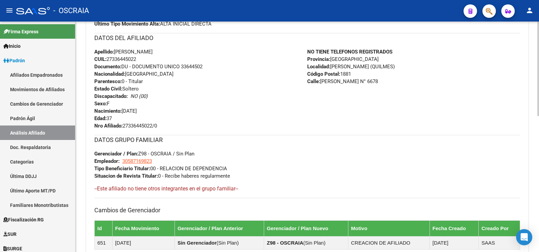
scroll to position [332, 0]
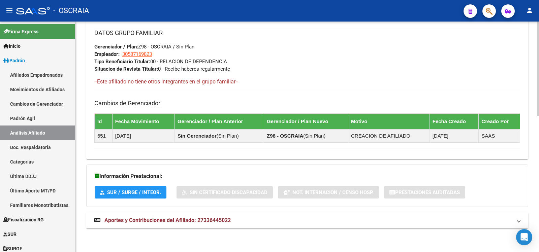
click at [220, 219] on span "Aportes y Contribuciones del Afiliado: 27336445022" at bounding box center [167, 220] width 126 height 6
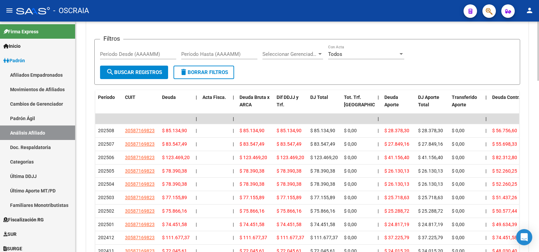
scroll to position [259, 0]
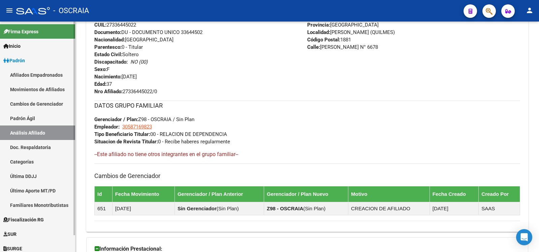
click at [51, 115] on link "Padrón Ágil" at bounding box center [37, 118] width 75 height 14
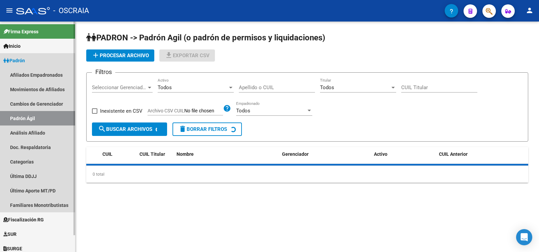
click at [54, 133] on link "Análisis Afiliado" at bounding box center [37, 133] width 75 height 14
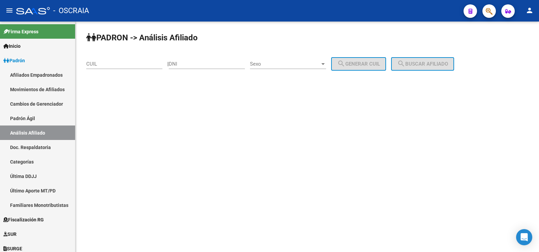
click at [122, 63] on input "CUIL" at bounding box center [124, 64] width 76 height 6
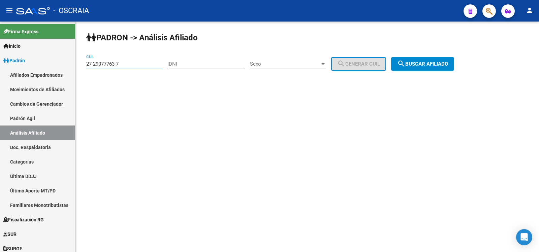
type input "27-29077763-7"
click at [425, 60] on button "search Buscar afiliado" at bounding box center [422, 63] width 63 height 13
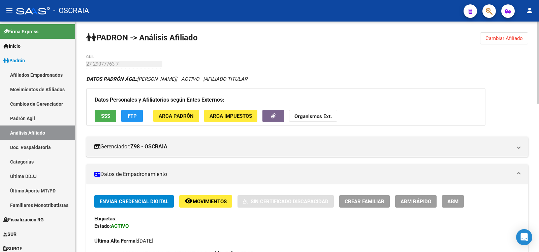
scroll to position [416, 0]
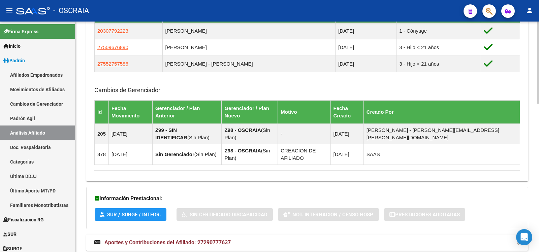
click at [187, 239] on span "Aportes y Contribuciones del Afiliado: 27290777637" at bounding box center [167, 242] width 126 height 6
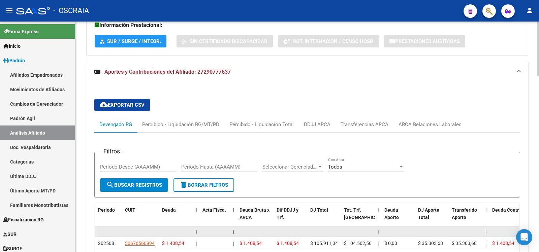
scroll to position [753, 0]
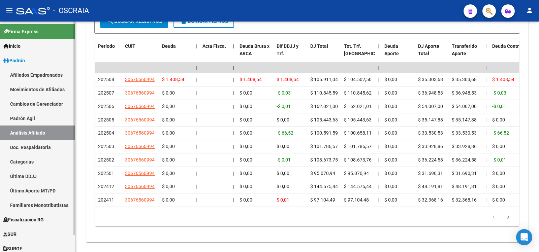
click at [48, 118] on link "Padrón Ágil" at bounding box center [37, 118] width 75 height 14
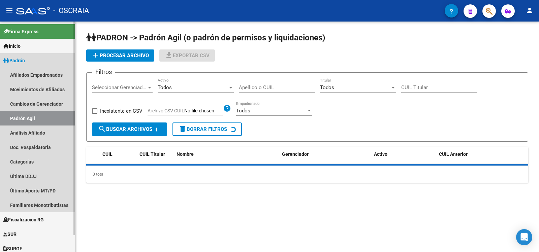
click at [46, 133] on link "Análisis Afiliado" at bounding box center [37, 133] width 75 height 14
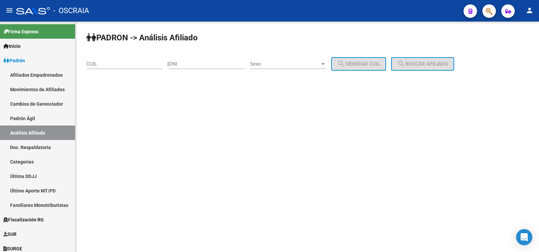
click at [131, 65] on input "CUIL" at bounding box center [124, 64] width 76 height 6
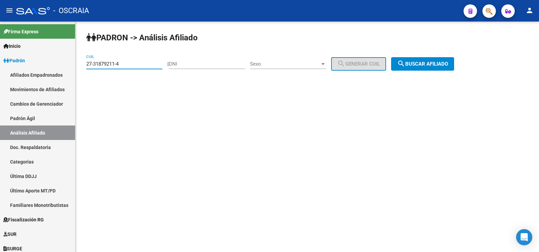
type input "27-31879211-4"
click at [422, 70] on button "search Buscar afiliado" at bounding box center [422, 63] width 63 height 13
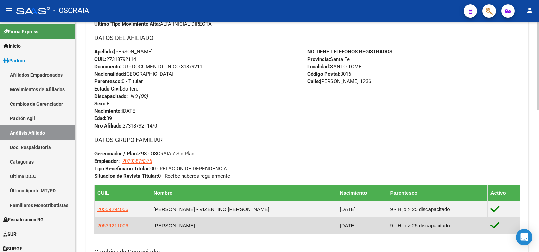
scroll to position [374, 0]
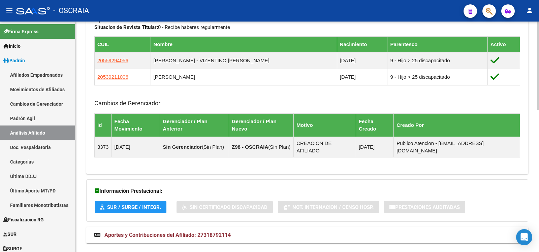
click at [200, 232] on span "Aportes y Contribuciones del Afiliado: 27318792114" at bounding box center [167, 235] width 126 height 6
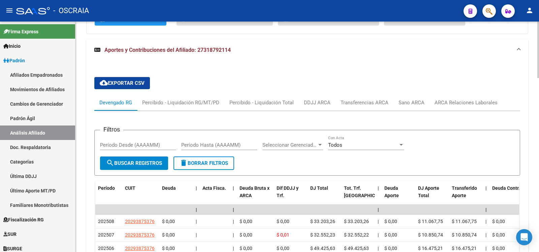
scroll to position [0, 0]
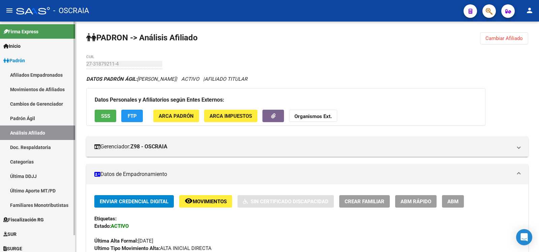
click at [57, 128] on link "Análisis Afiliado" at bounding box center [37, 133] width 75 height 14
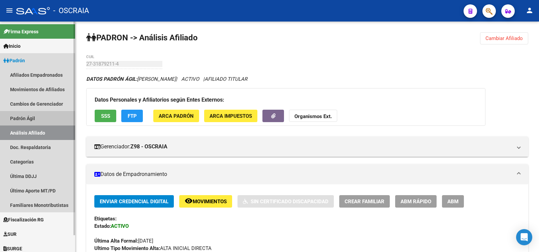
click at [55, 122] on link "Padrón Ágil" at bounding box center [37, 118] width 75 height 14
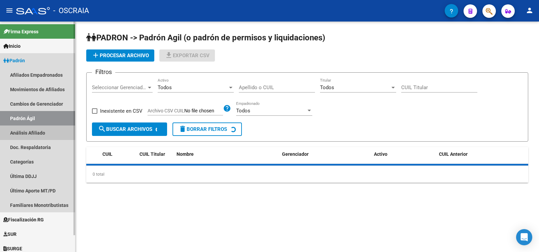
click at [53, 132] on link "Análisis Afiliado" at bounding box center [37, 133] width 75 height 14
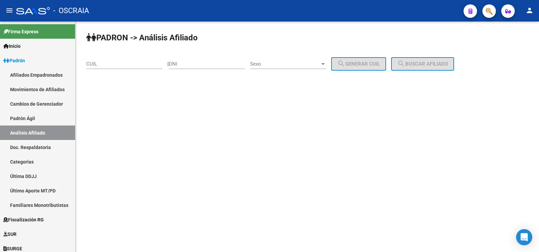
click at [122, 62] on input "CUIL" at bounding box center [124, 64] width 76 height 6
paste input "23-31032432-9"
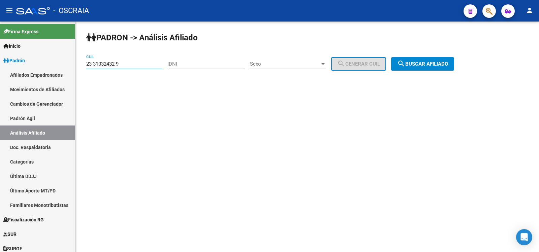
type input "23-31032432-9"
click at [442, 66] on span "search Buscar afiliado" at bounding box center [422, 64] width 51 height 6
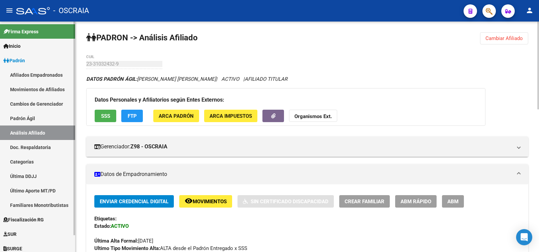
click at [30, 119] on link "Padrón Ágil" at bounding box center [37, 118] width 75 height 14
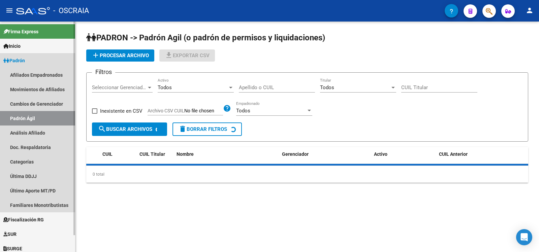
drag, startPoint x: 32, startPoint y: 133, endPoint x: 54, endPoint y: 127, distance: 22.6
click at [32, 133] on link "Análisis Afiliado" at bounding box center [37, 133] width 75 height 14
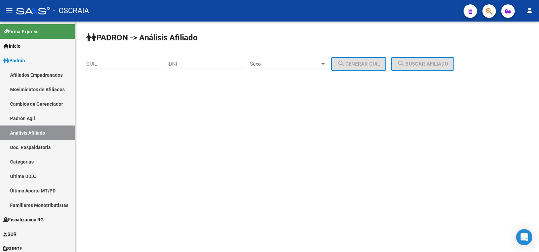
click at [128, 66] on input "CUIL" at bounding box center [124, 64] width 76 height 6
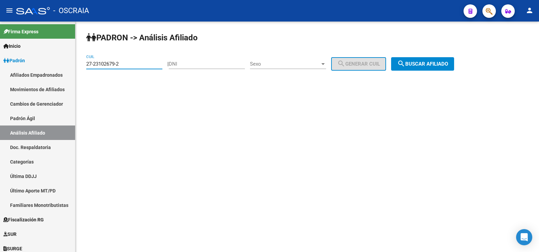
type input "27-23102679-2"
click at [405, 60] on mat-icon "search" at bounding box center [401, 64] width 8 height 8
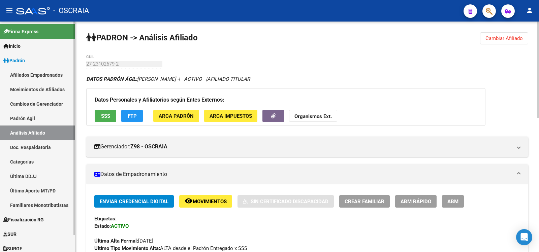
click at [36, 118] on link "Padrón Ágil" at bounding box center [37, 118] width 75 height 14
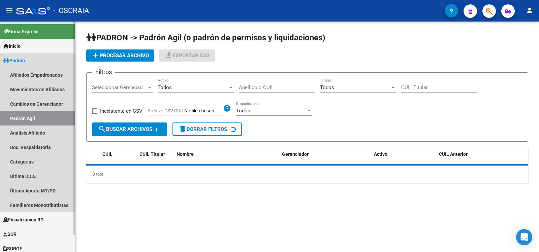
drag, startPoint x: 38, startPoint y: 134, endPoint x: 42, endPoint y: 131, distance: 5.3
click at [38, 134] on link "Análisis Afiliado" at bounding box center [37, 133] width 75 height 14
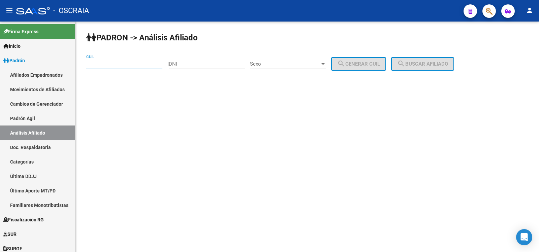
drag, startPoint x: 114, startPoint y: 65, endPoint x: 233, endPoint y: 66, distance: 119.6
click at [114, 65] on input "CUIL" at bounding box center [124, 64] width 76 height 6
paste input "20-24938598-1"
type input "20-24938598-1"
click at [442, 60] on button "search Buscar afiliado" at bounding box center [422, 63] width 63 height 13
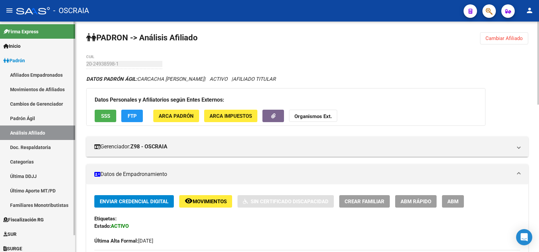
click at [47, 111] on link "Padrón Ágil" at bounding box center [37, 118] width 75 height 14
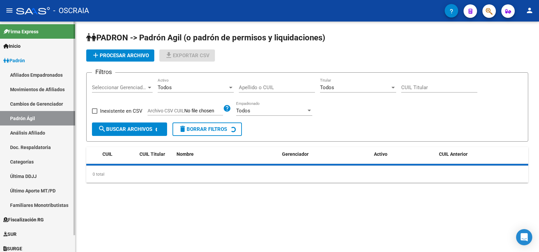
click at [45, 128] on link "Análisis Afiliado" at bounding box center [37, 133] width 75 height 14
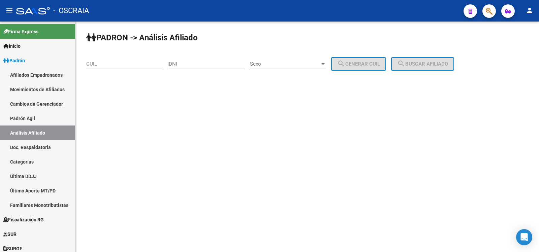
click at [194, 63] on input "DNI" at bounding box center [207, 64] width 76 height 6
type input "32127184"
click at [269, 59] on div "Sexo Sexo" at bounding box center [288, 62] width 76 height 14
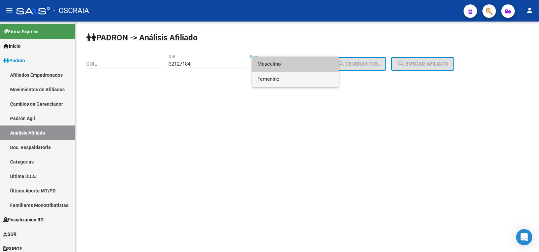
click at [282, 79] on span "Femenino" at bounding box center [295, 79] width 76 height 15
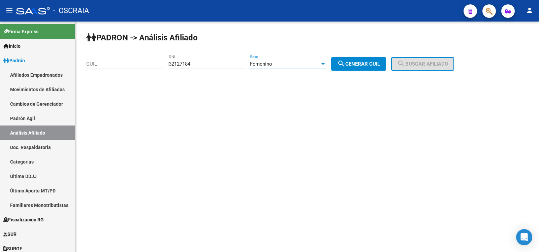
click at [366, 60] on button "search Generar CUIL" at bounding box center [358, 63] width 55 height 13
type input "27-32127184-2"
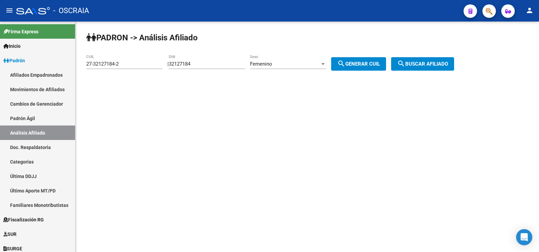
click at [428, 65] on span "search Buscar afiliado" at bounding box center [422, 64] width 51 height 6
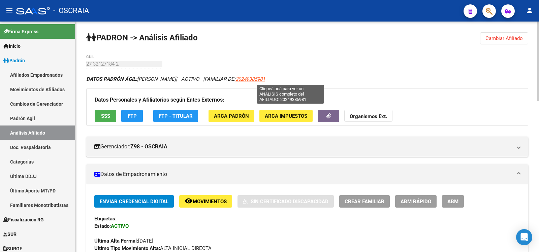
click at [265, 82] on span "20249385981" at bounding box center [250, 79] width 30 height 6
type textarea "20249385981"
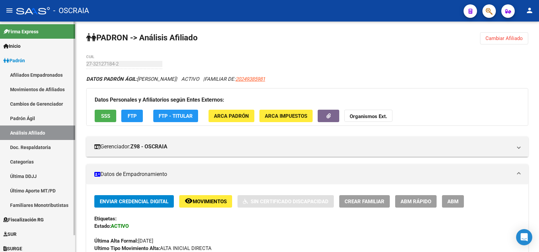
click at [20, 119] on link "Padrón Ágil" at bounding box center [37, 118] width 75 height 14
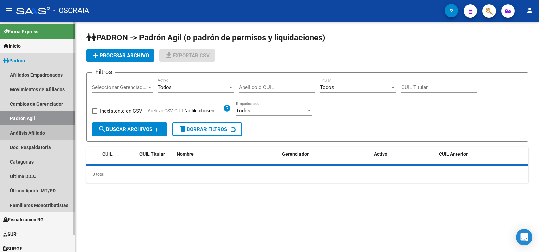
click at [29, 131] on link "Análisis Afiliado" at bounding box center [37, 133] width 75 height 14
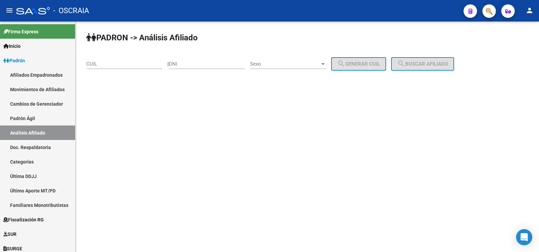
click at [106, 62] on input "CUIL" at bounding box center [124, 64] width 76 height 6
paste input "20-30861582-1"
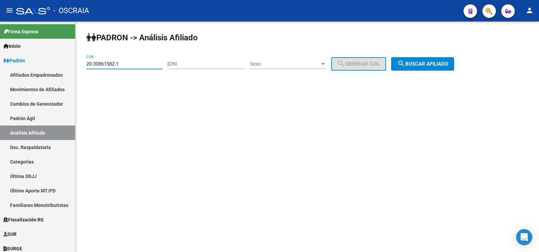
type input "20-30861582-1"
click at [438, 57] on button "search Buscar afiliado" at bounding box center [422, 63] width 63 height 13
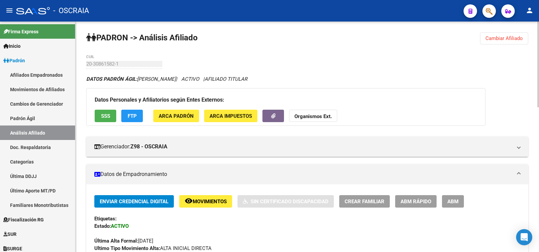
scroll to position [390, 0]
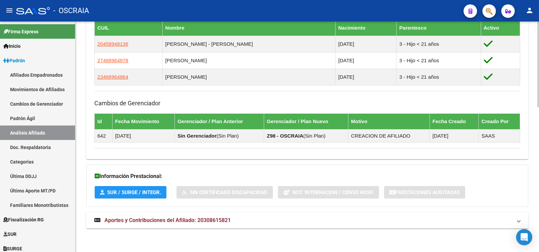
click at [205, 225] on mat-expansion-panel-header "Aportes y Contribuciones del Afiliado: 20308615821" at bounding box center [307, 221] width 442 height 16
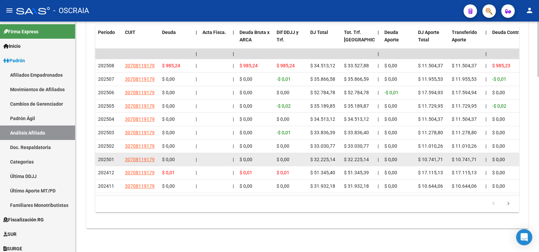
scroll to position [615, 0]
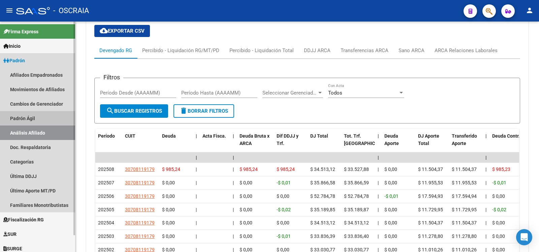
click at [30, 131] on link "Análisis Afiliado" at bounding box center [37, 133] width 75 height 14
click at [34, 120] on link "Padrón Ágil" at bounding box center [37, 118] width 75 height 14
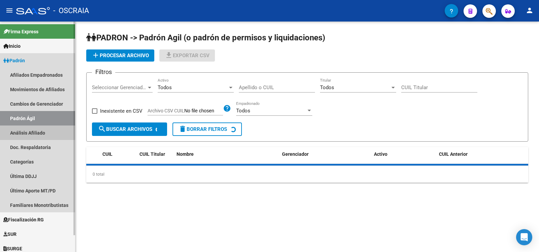
click at [36, 129] on link "Análisis Afiliado" at bounding box center [37, 133] width 75 height 14
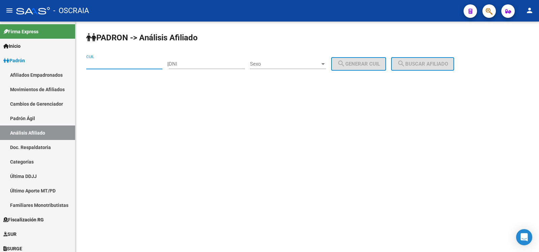
paste input "27-30599020-0"
click at [126, 63] on input "CUIL" at bounding box center [124, 64] width 76 height 6
type input "27-30599020-0"
click at [421, 66] on span "search Buscar afiliado" at bounding box center [422, 64] width 51 height 6
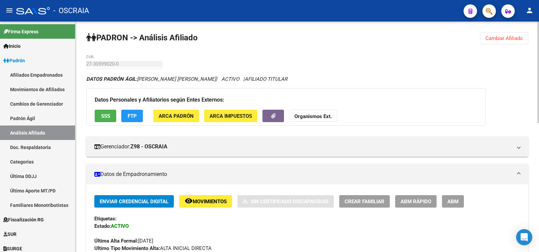
scroll to position [293, 0]
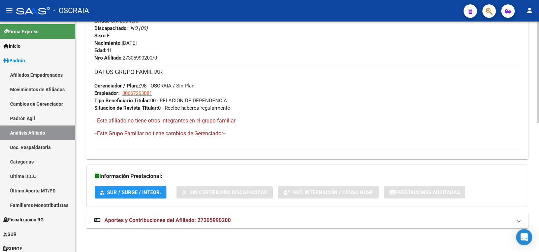
click at [224, 222] on span "Aportes y Contribuciones del Afiliado: 27305990200" at bounding box center [167, 220] width 126 height 6
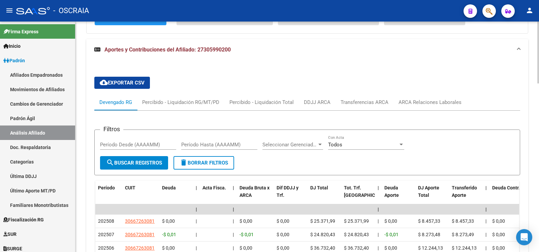
scroll to position [578, 0]
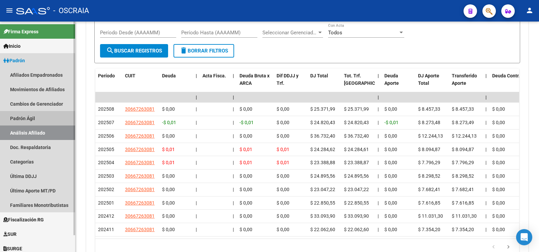
click at [31, 115] on link "Padrón Ágil" at bounding box center [37, 118] width 75 height 14
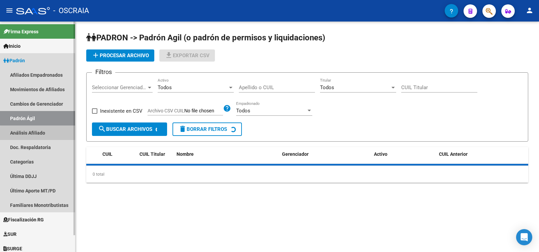
click at [41, 134] on link "Análisis Afiliado" at bounding box center [37, 133] width 75 height 14
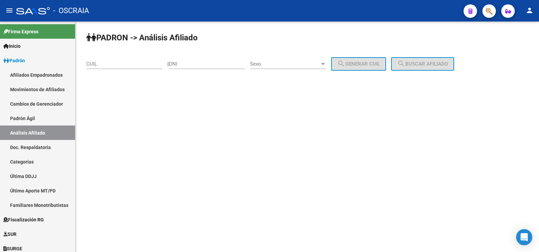
click at [119, 61] on input "CUIL" at bounding box center [124, 64] width 76 height 6
click at [234, 250] on mat-sidenav-content "PADRON -> Análisis Afiliado CUIL | DNI Sexo Sexo search Generar CUIL search Bus…" at bounding box center [306, 137] width 463 height 231
click at [146, 66] on input "CUIL" at bounding box center [124, 64] width 76 height 6
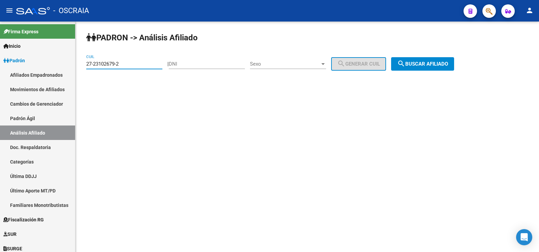
type input "27-23102679-2"
click at [414, 65] on span "search Buscar afiliado" at bounding box center [422, 64] width 51 height 6
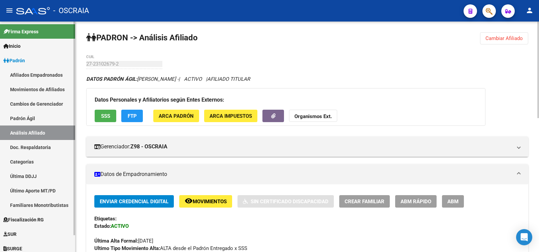
click at [35, 120] on link "Padrón Ágil" at bounding box center [37, 118] width 75 height 14
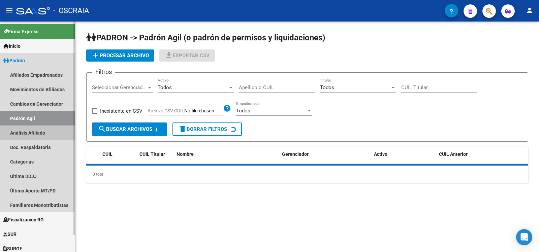
click at [40, 130] on link "Análisis Afiliado" at bounding box center [37, 133] width 75 height 14
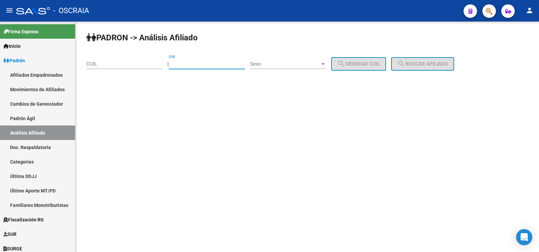
click at [190, 66] on input "DNI" at bounding box center [207, 64] width 76 height 6
type input "25034855"
click at [286, 65] on span "Sexo" at bounding box center [285, 64] width 70 height 6
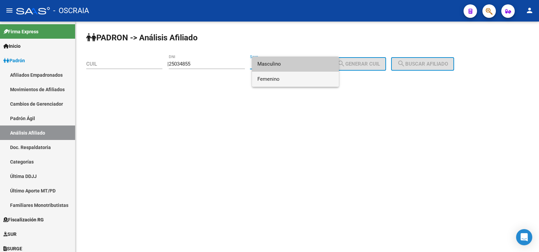
click at [283, 79] on span "Femenino" at bounding box center [295, 79] width 76 height 15
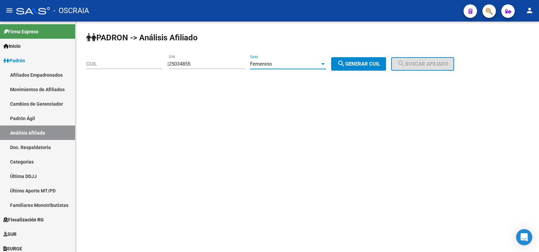
click at [365, 59] on button "search Generar CUIL" at bounding box center [358, 63] width 55 height 13
type input "27-25034855-5"
click at [406, 66] on button "search Buscar afiliado" at bounding box center [422, 63] width 63 height 13
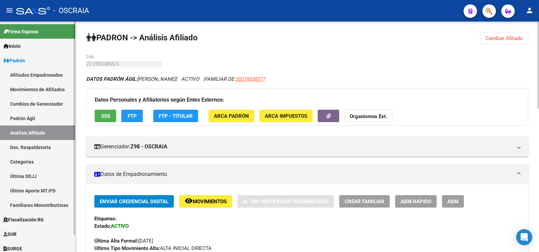
click at [58, 119] on link "Padrón Ágil" at bounding box center [37, 118] width 75 height 14
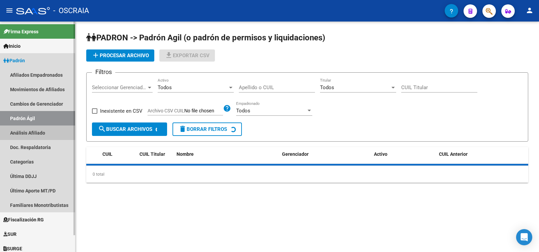
click at [60, 134] on link "Análisis Afiliado" at bounding box center [37, 133] width 75 height 14
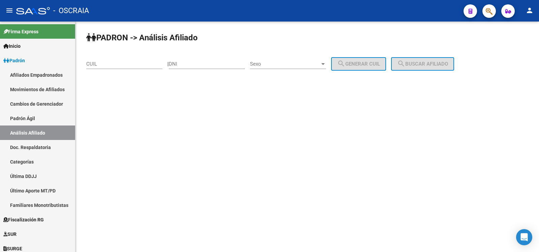
click at [119, 68] on div "CUIL" at bounding box center [124, 62] width 76 height 14
click at [119, 64] on input "CUIL" at bounding box center [124, 64] width 76 height 6
paste input "20-17212507-8"
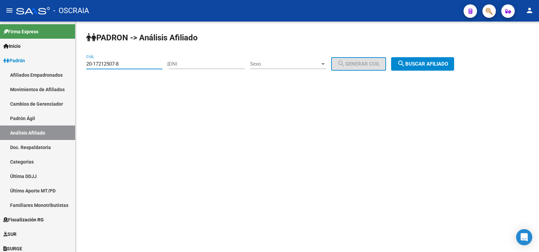
type input "20-17212507-8"
click at [435, 59] on button "search Buscar afiliado" at bounding box center [422, 63] width 63 height 13
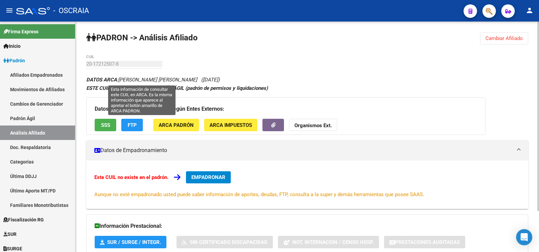
scroll to position [50, 0]
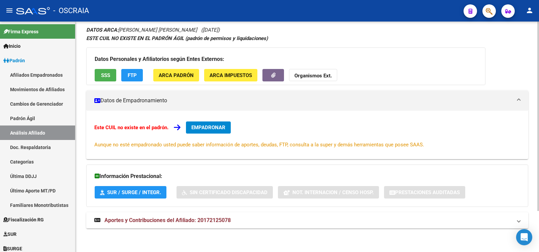
copy icon "[PERSON_NAME] [PERSON_NAME] ([DATE])"
drag, startPoint x: 234, startPoint y: 29, endPoint x: 121, endPoint y: 34, distance: 114.0
click at [121, 34] on div "DATOS ARCA: [PERSON_NAME] [PERSON_NAME] ([DATE]) ESTE CUIL NO EXISTE EN EL PADR…" at bounding box center [307, 131] width 442 height 211
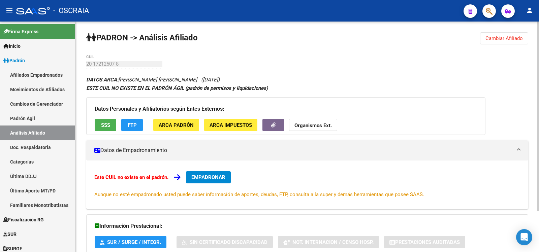
click at [85, 64] on div "PADRON -> Análisis Afiliado Cambiar Afiliado 20-17212507-8 CUIL DATOS ARCA: [PE…" at bounding box center [306, 162] width 463 height 281
